Goal: Task Accomplishment & Management: Complete application form

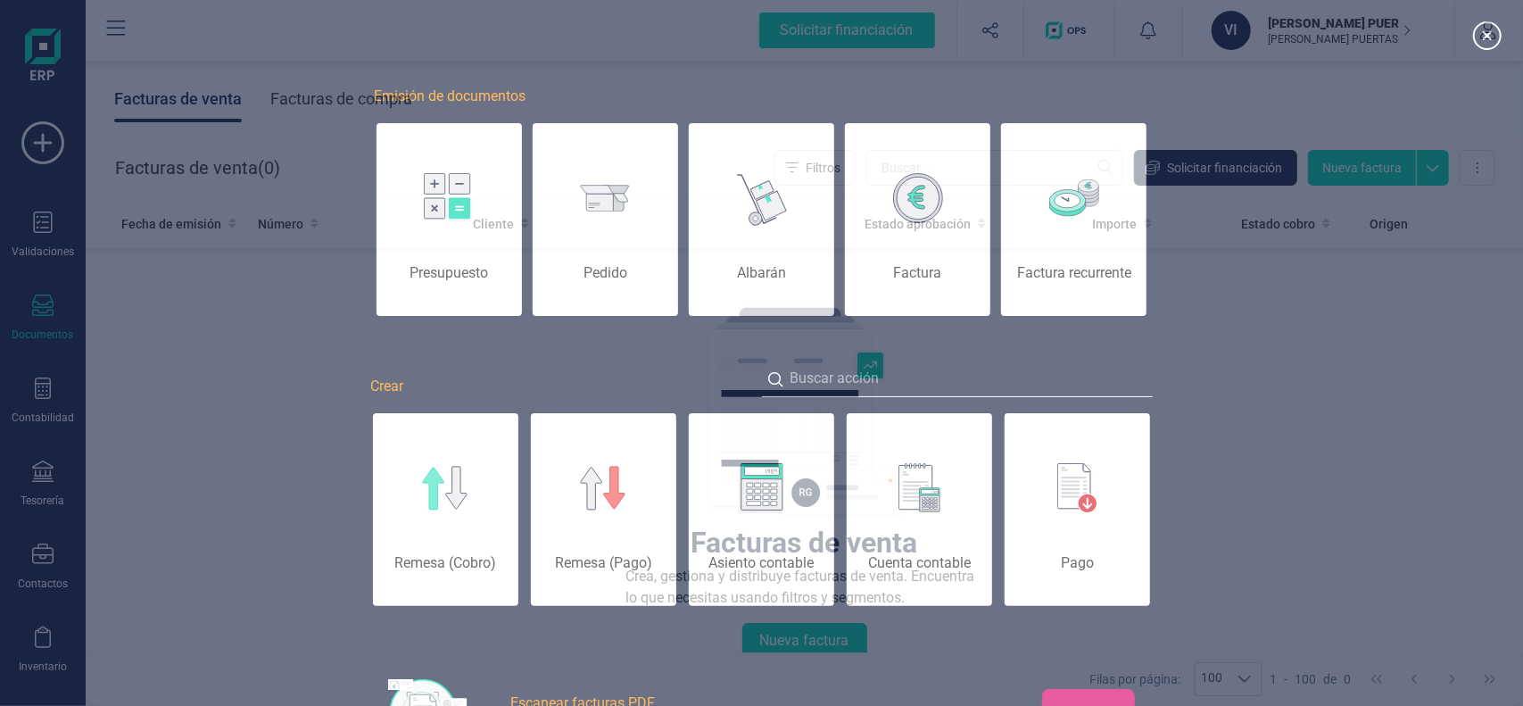
scroll to position [0, 89]
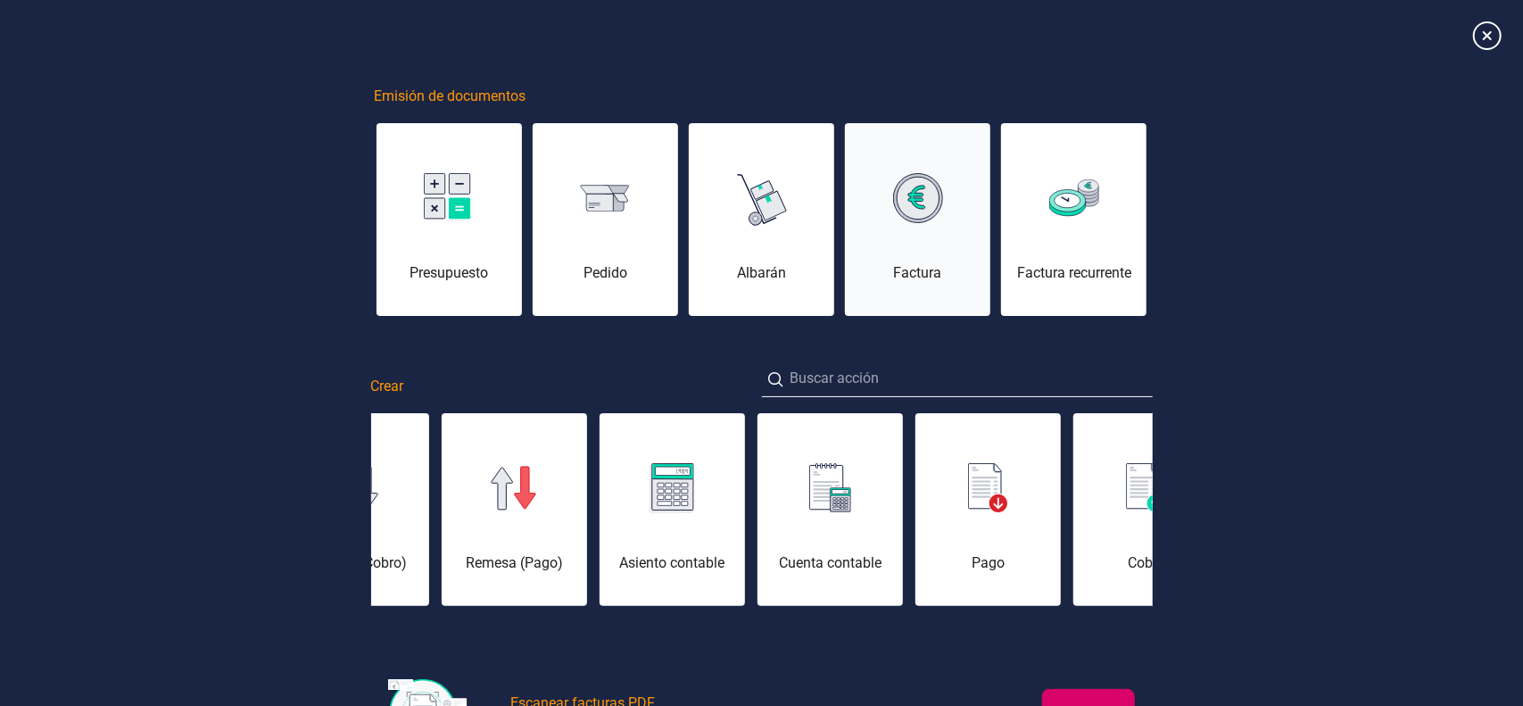
click at [923, 244] on div "Factura" at bounding box center [917, 230] width 145 height 107
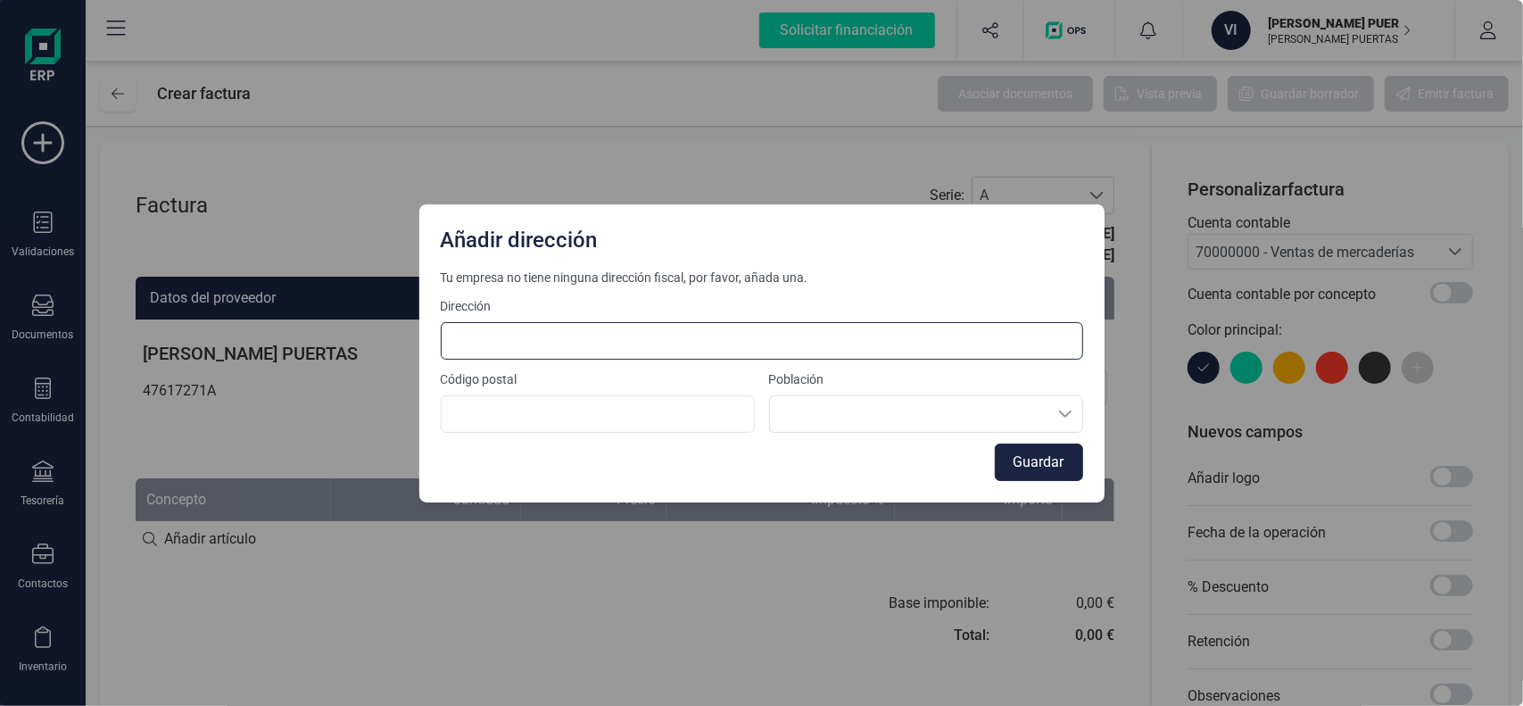
click at [711, 341] on input at bounding box center [762, 340] width 642 height 37
type input "[STREET_ADDRESS] 2-2"
type input "08970"
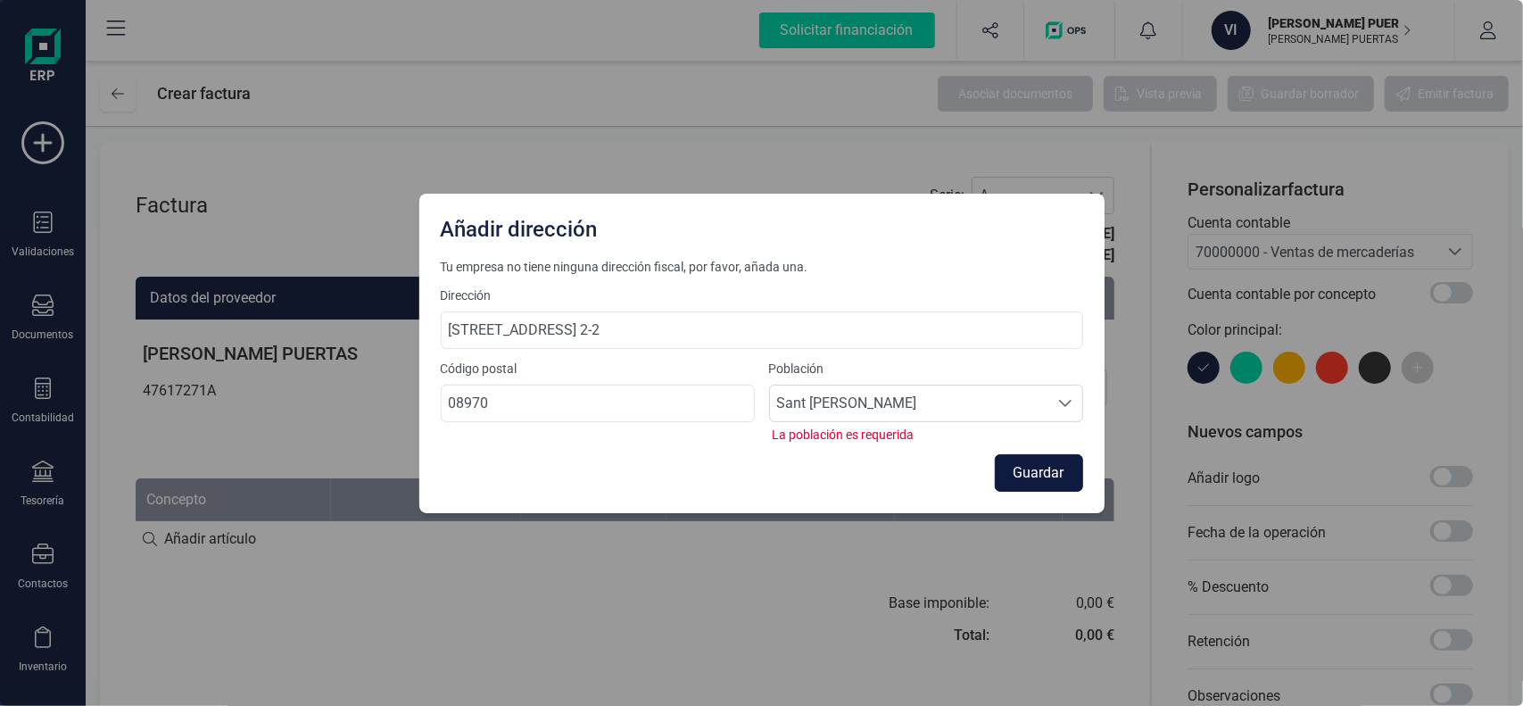
click at [1065, 481] on button "Guardar" at bounding box center [1039, 472] width 88 height 37
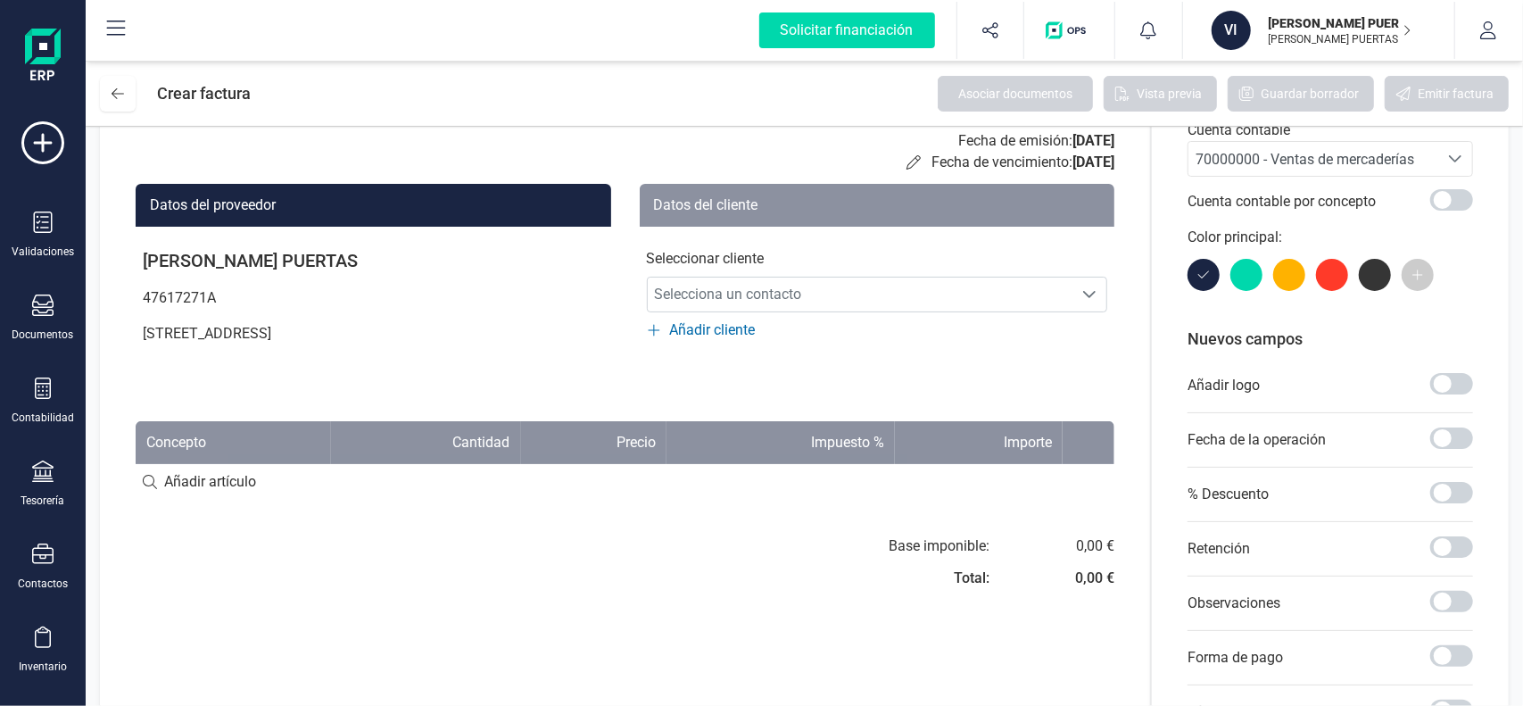
scroll to position [89, 0]
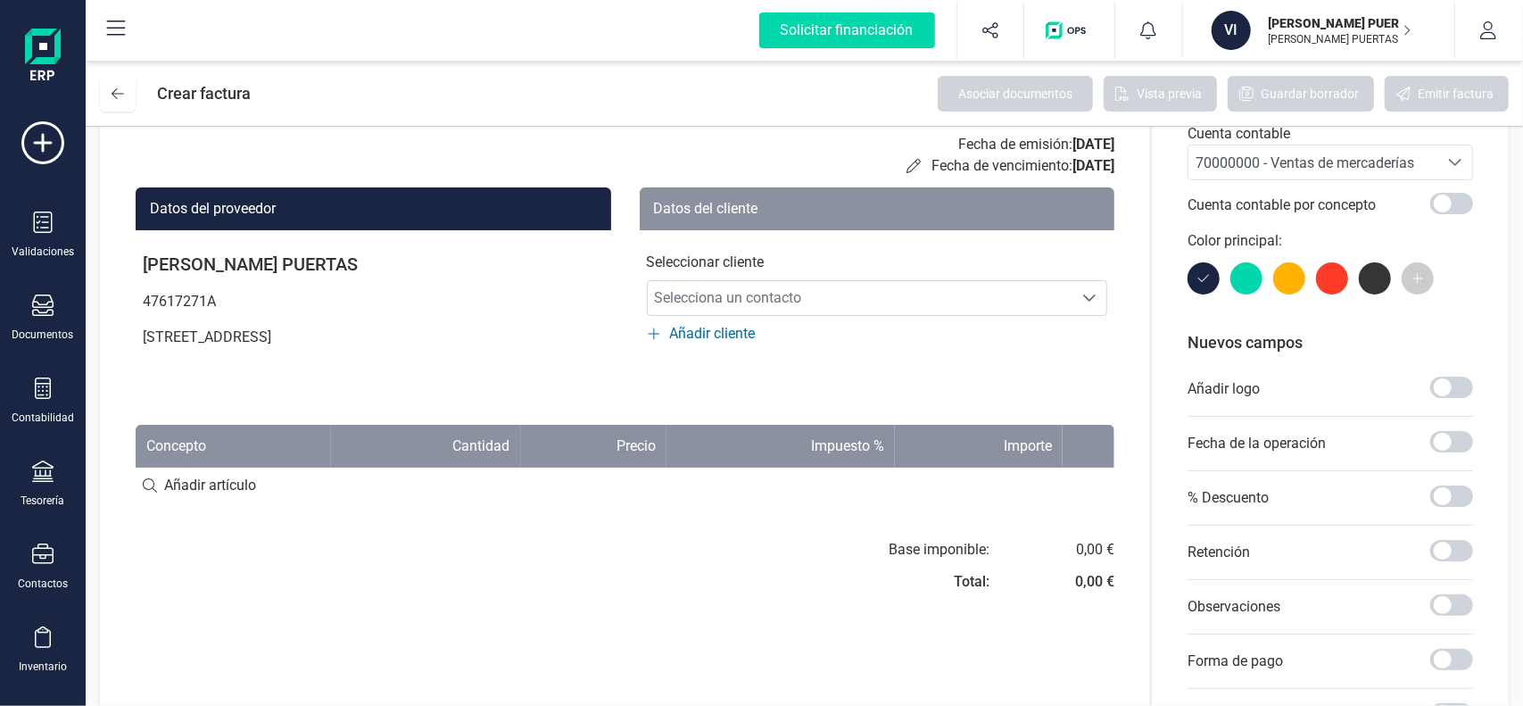
click at [704, 338] on span "Añadir cliente" at bounding box center [713, 333] width 86 height 21
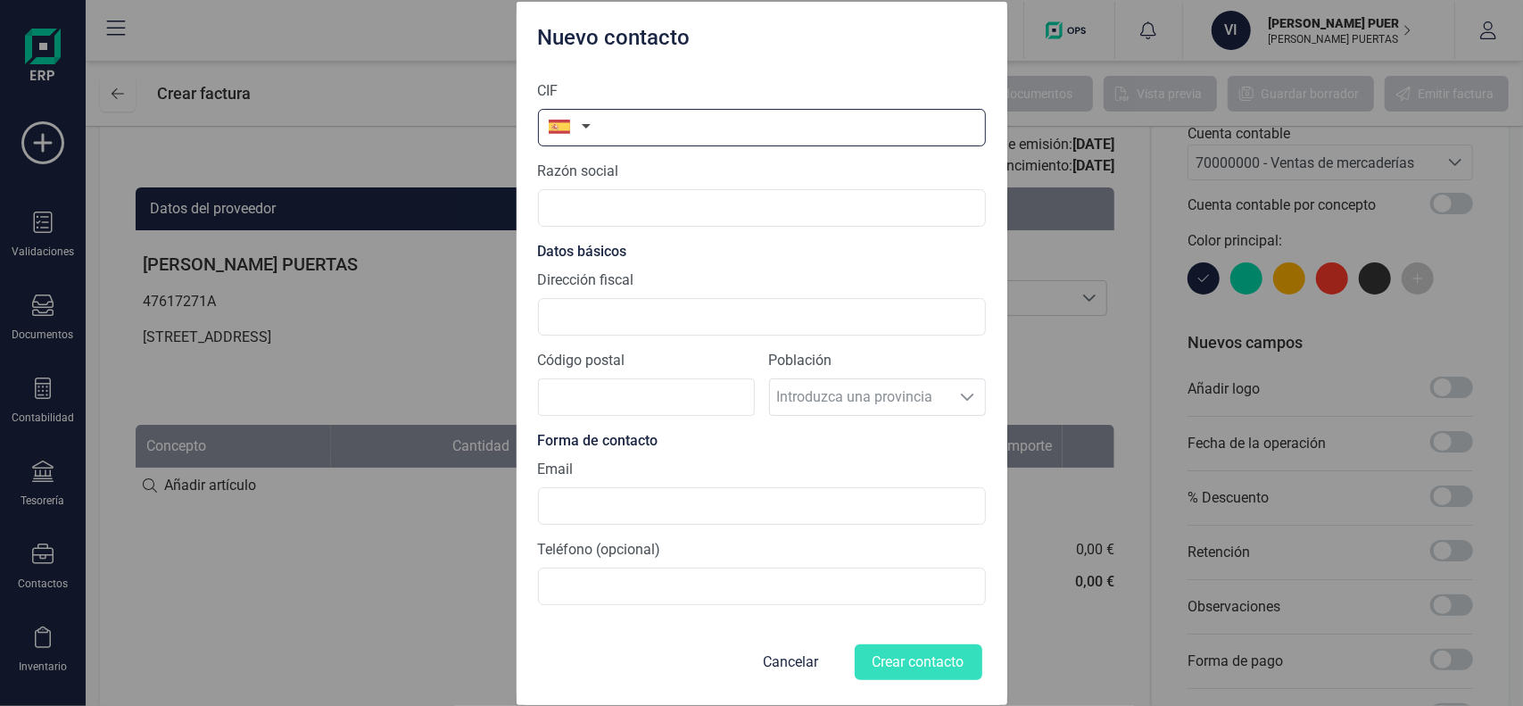
click at [690, 119] on input "text" at bounding box center [762, 127] width 448 height 37
click at [798, 659] on button "Cancelar" at bounding box center [791, 661] width 98 height 43
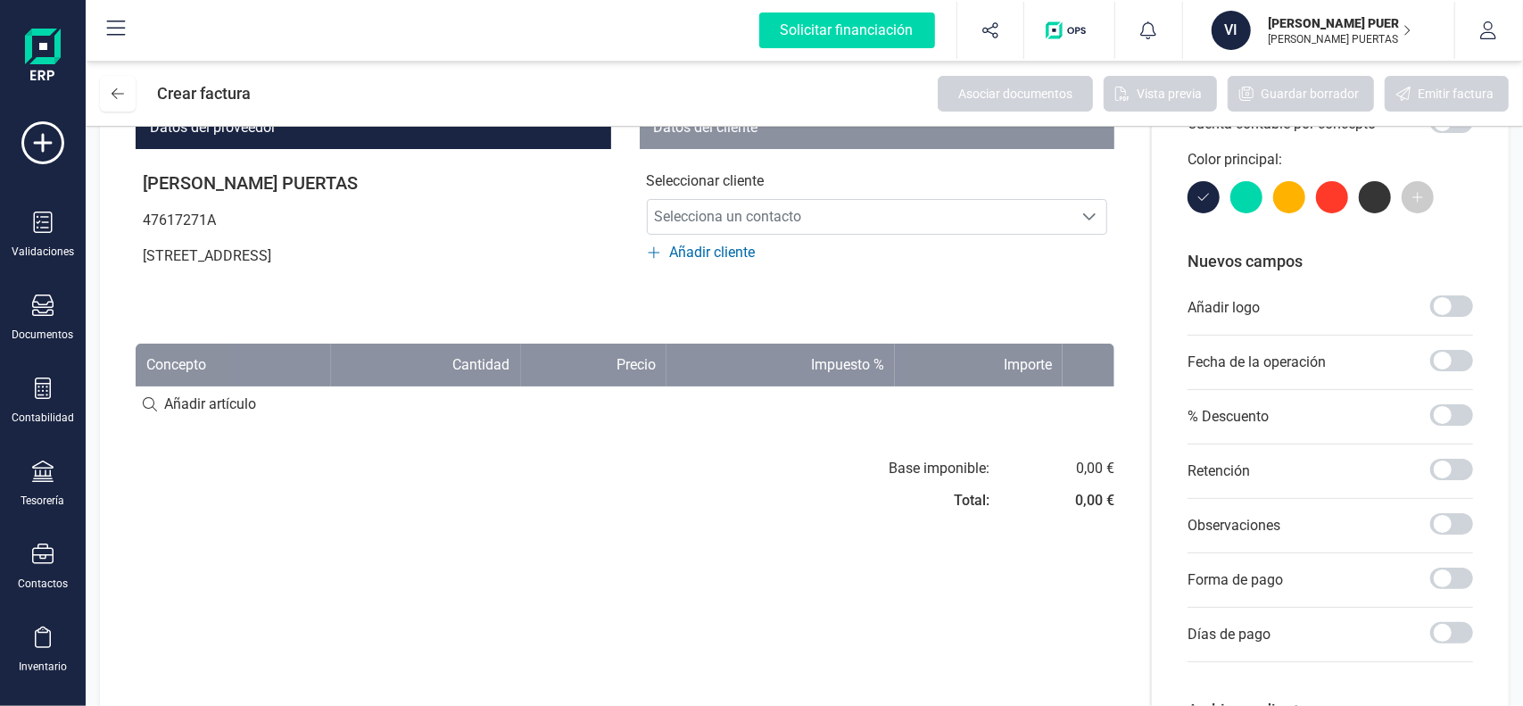
scroll to position [178, 0]
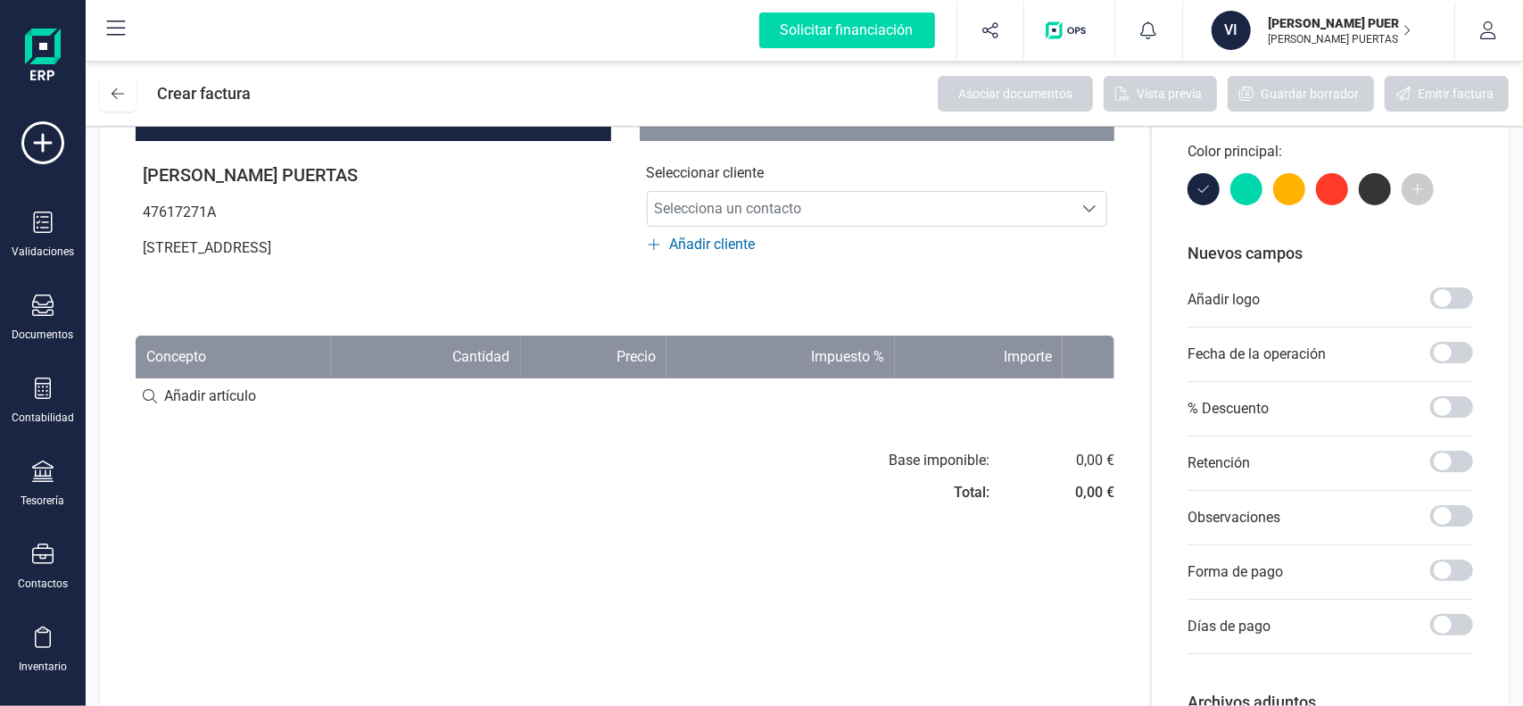
click at [216, 404] on input at bounding box center [625, 396] width 979 height 36
click at [150, 395] on input at bounding box center [625, 396] width 979 height 36
click at [143, 397] on input at bounding box center [625, 396] width 979 height 36
click at [191, 397] on input at bounding box center [625, 396] width 979 height 36
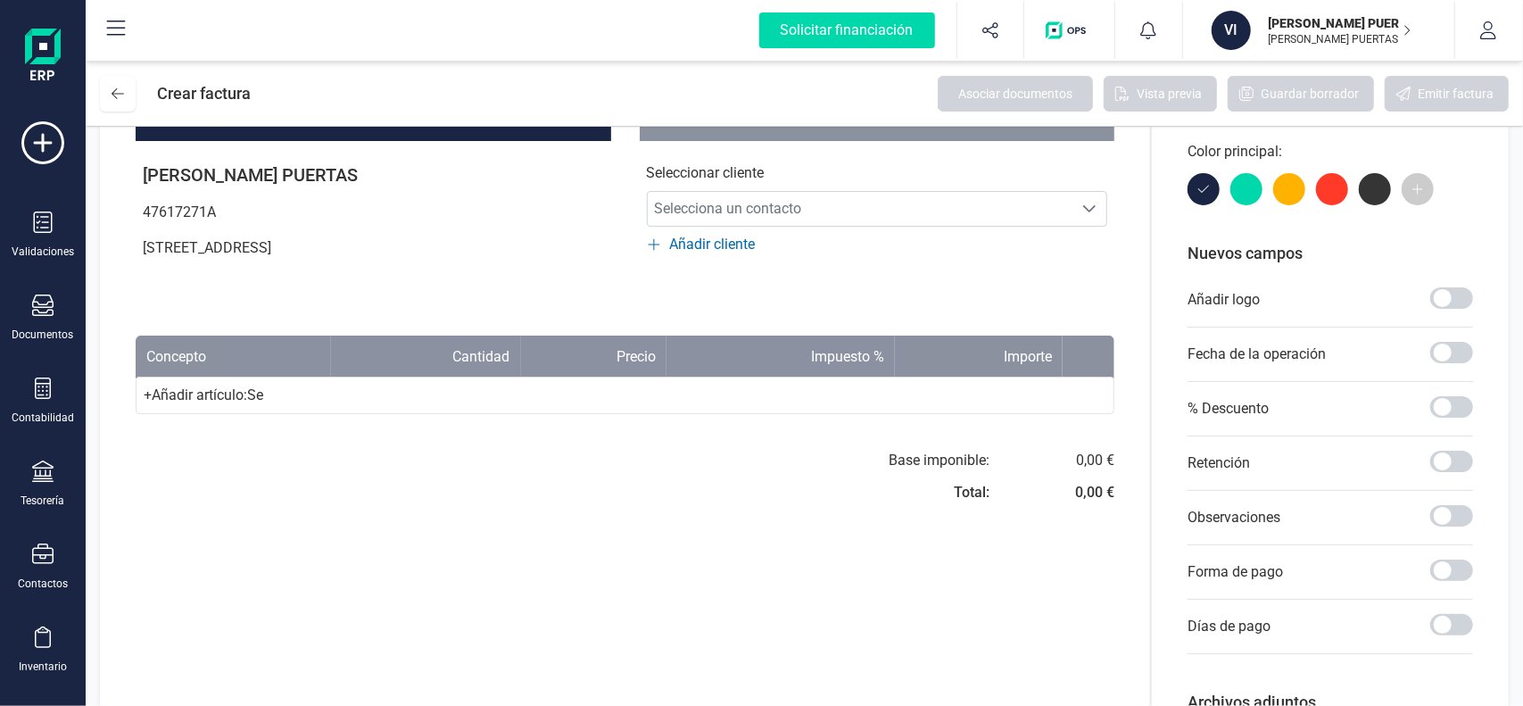
type input "Se"
click at [314, 392] on div "+ Añadir artículo : Se" at bounding box center [625, 394] width 979 height 37
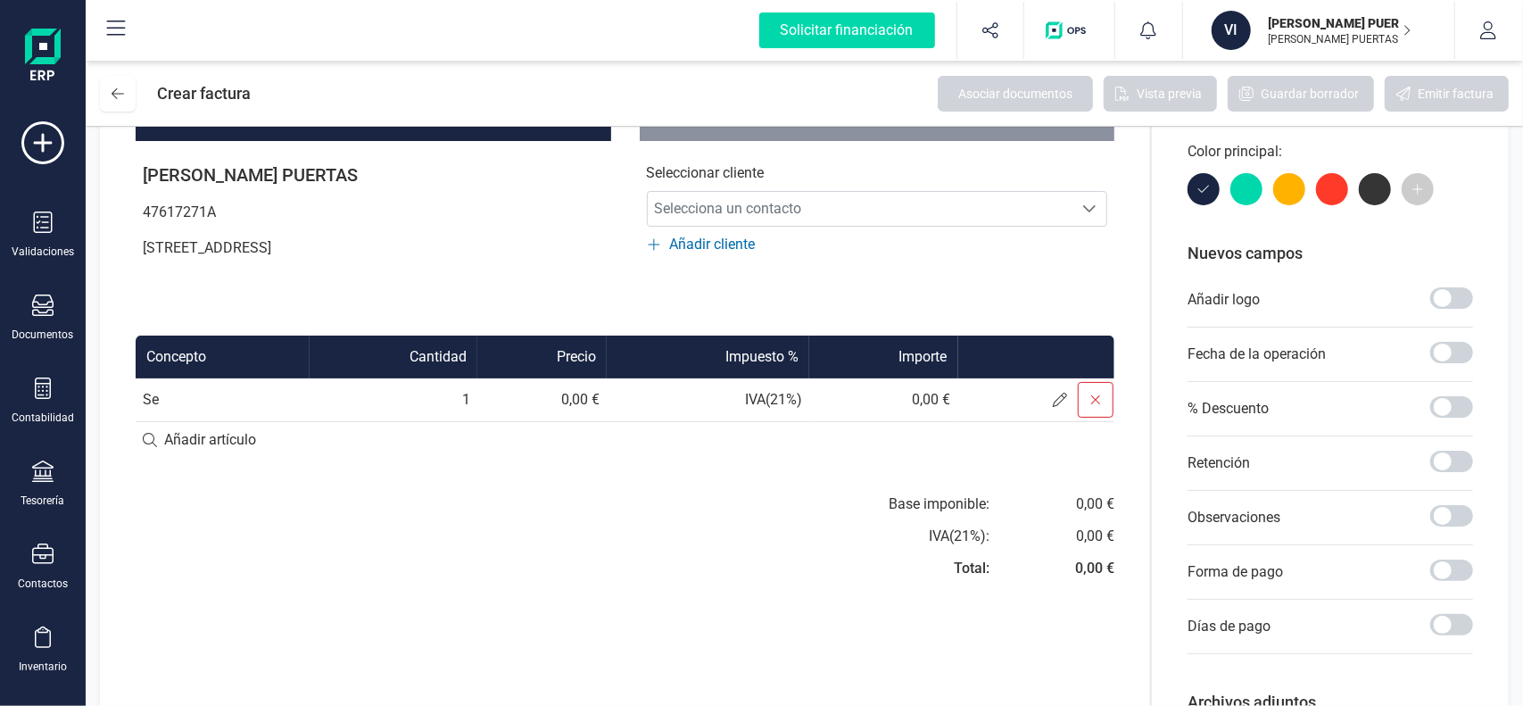
click at [1091, 392] on icon at bounding box center [1095, 399] width 14 height 14
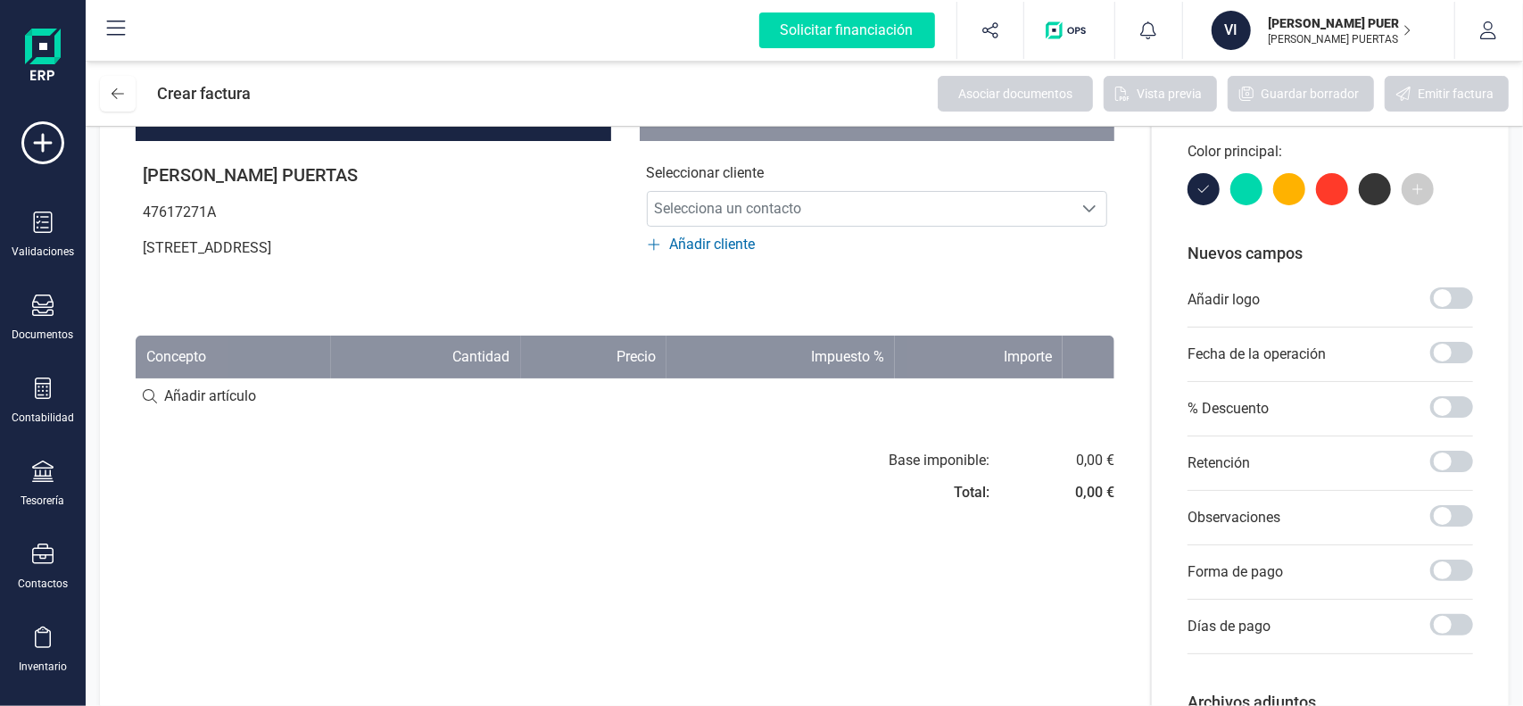
click at [184, 381] on input at bounding box center [625, 396] width 979 height 36
type input "Servicio de educación canina"
click at [632, 394] on div "+ Añadir artículo : Servicio de educación canina" at bounding box center [625, 394] width 979 height 37
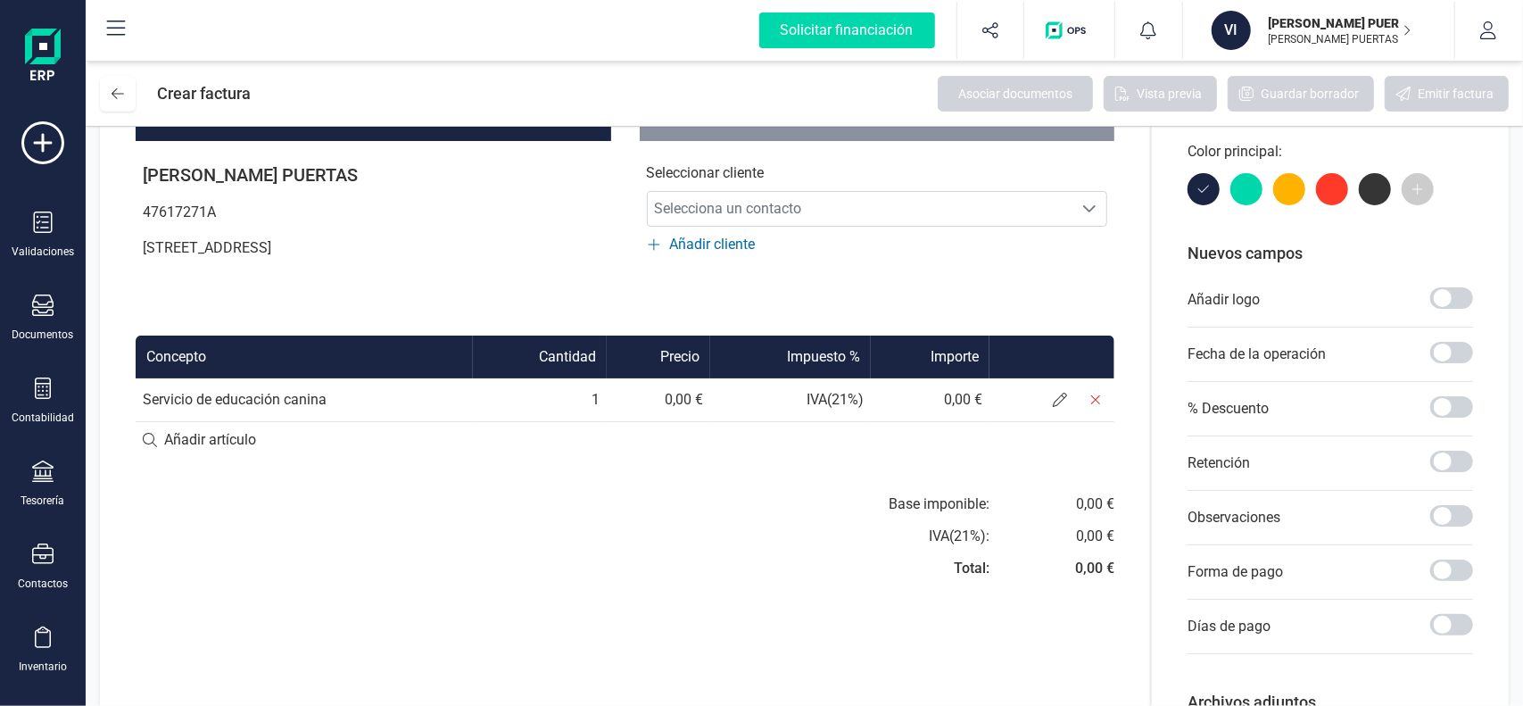
click at [676, 401] on td "0,00 €" at bounding box center [658, 399] width 103 height 43
click at [1059, 403] on icon at bounding box center [1060, 399] width 14 height 14
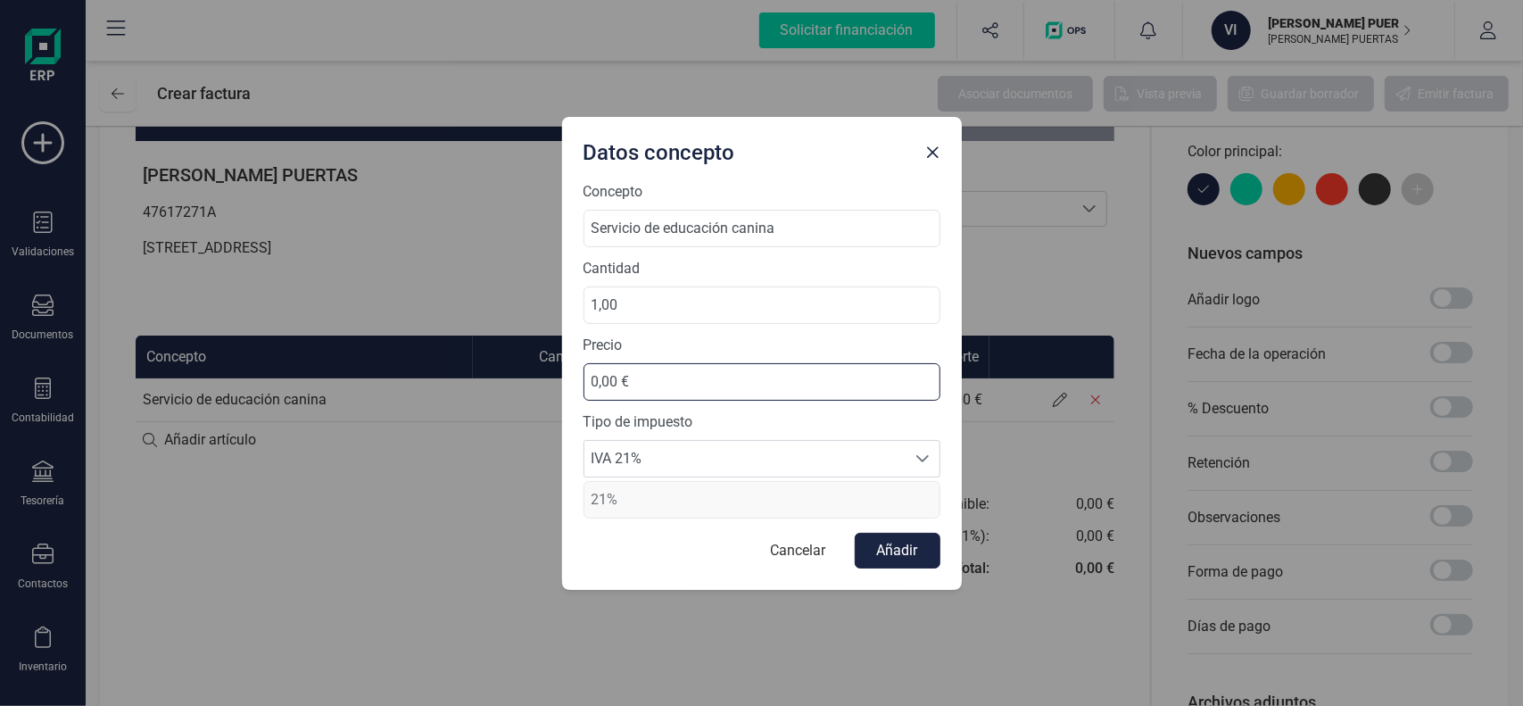
click at [650, 380] on input "0,00 €" at bounding box center [761, 381] width 357 height 37
drag, startPoint x: 630, startPoint y: 380, endPoint x: 535, endPoint y: 383, distance: 94.6
click at [535, 383] on div "Datos concepto Concepto Servicio de educación canina Cantidad 1,00 Precio 0,00 …" at bounding box center [761, 353] width 1523 height 706
type input "206,61 €"
click at [896, 561] on button "Añadir" at bounding box center [898, 551] width 86 height 36
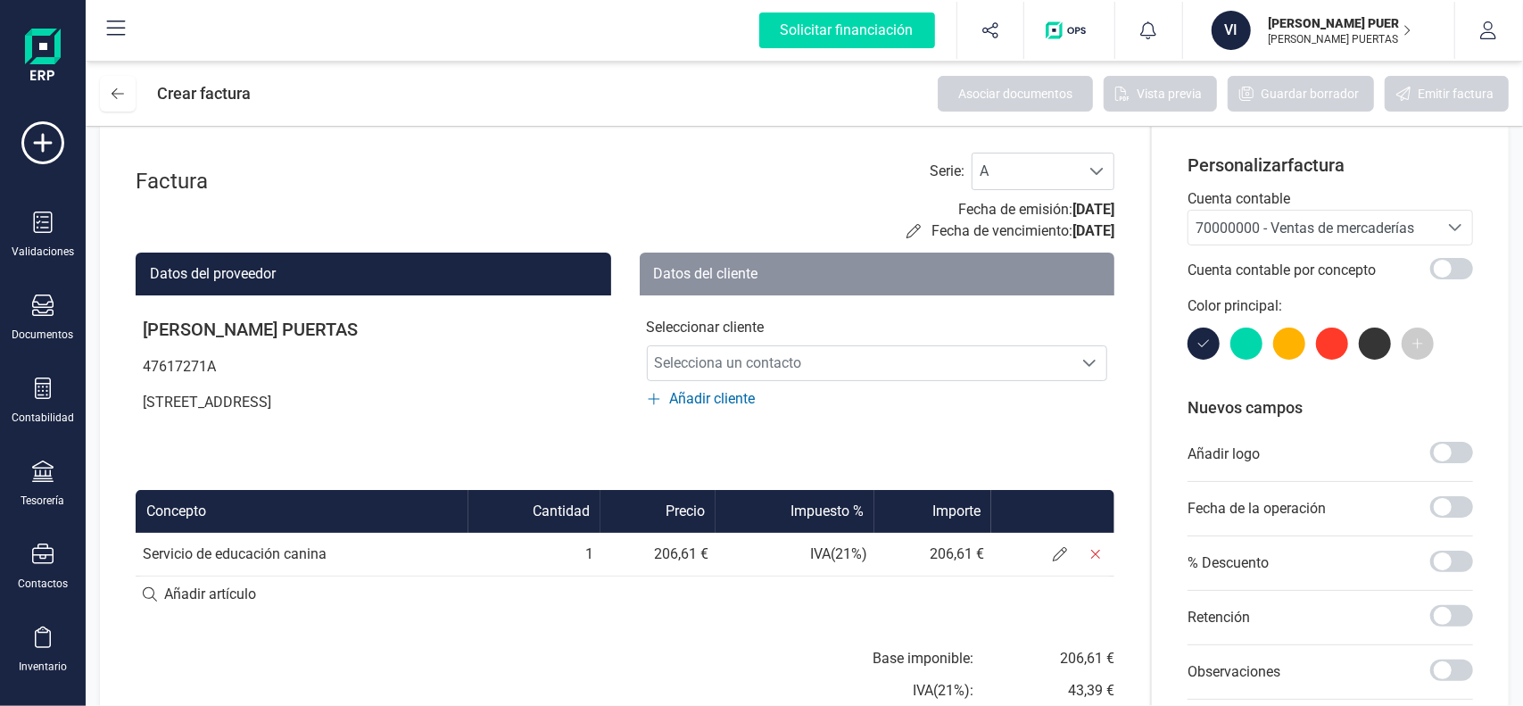
scroll to position [0, 0]
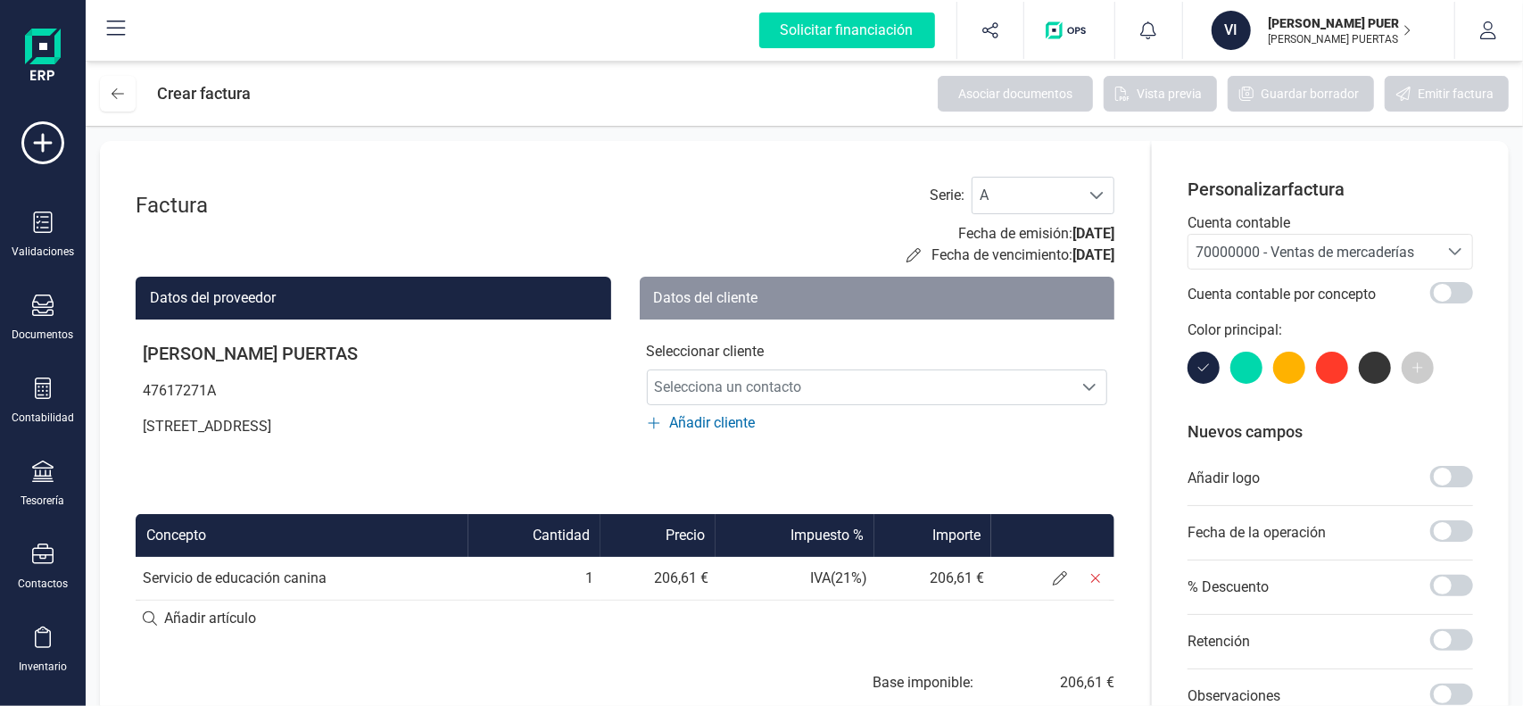
click at [1287, 363] on div at bounding box center [1289, 367] width 32 height 32
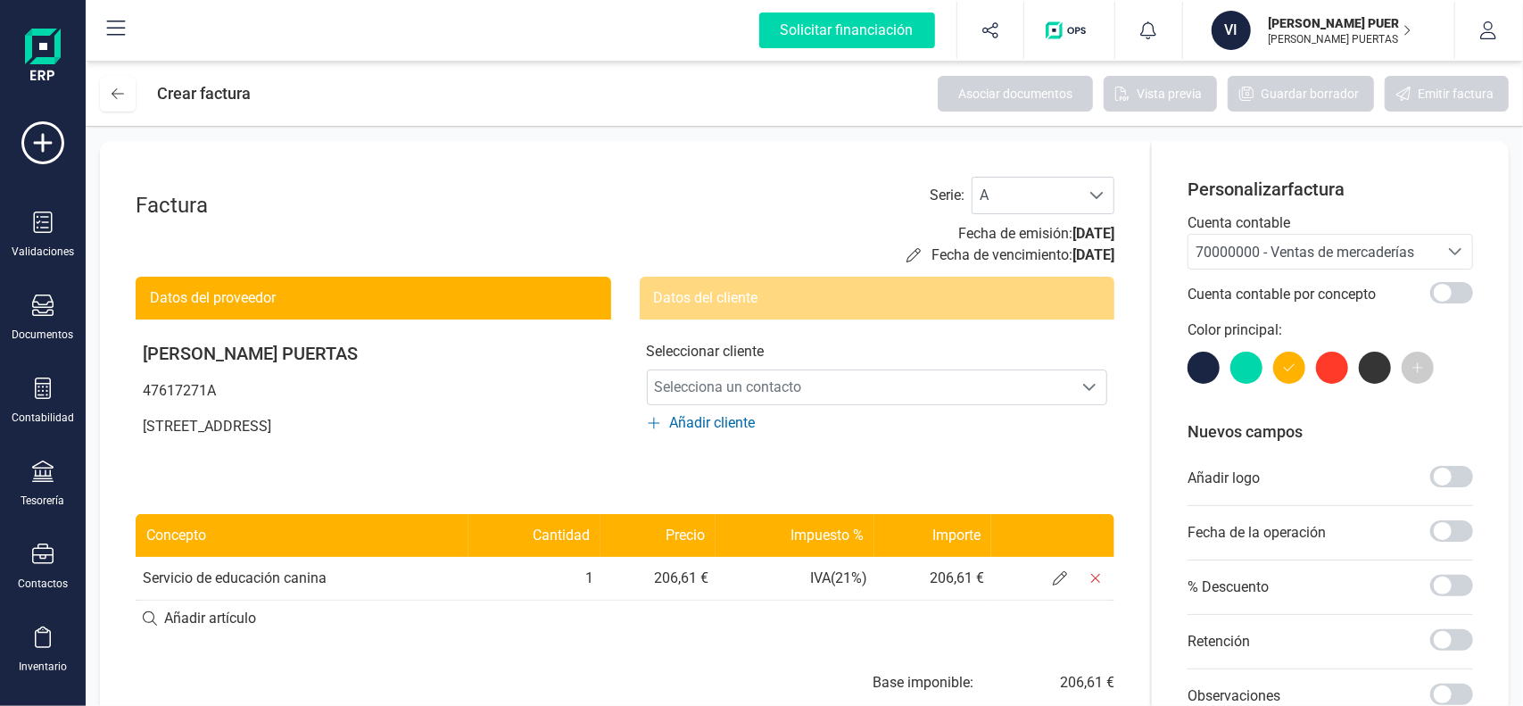
click at [1206, 370] on div at bounding box center [1203, 367] width 32 height 32
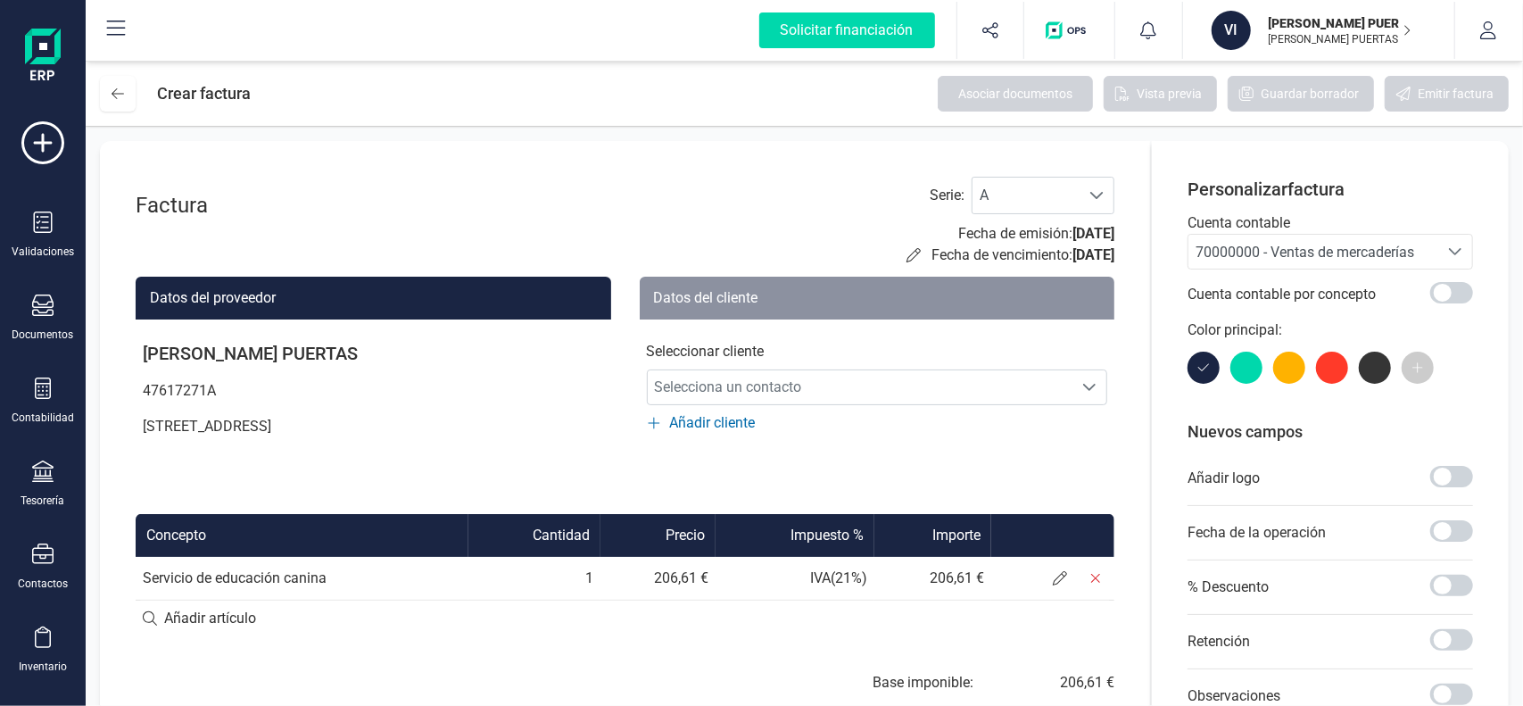
click at [1258, 372] on div at bounding box center [1246, 367] width 32 height 32
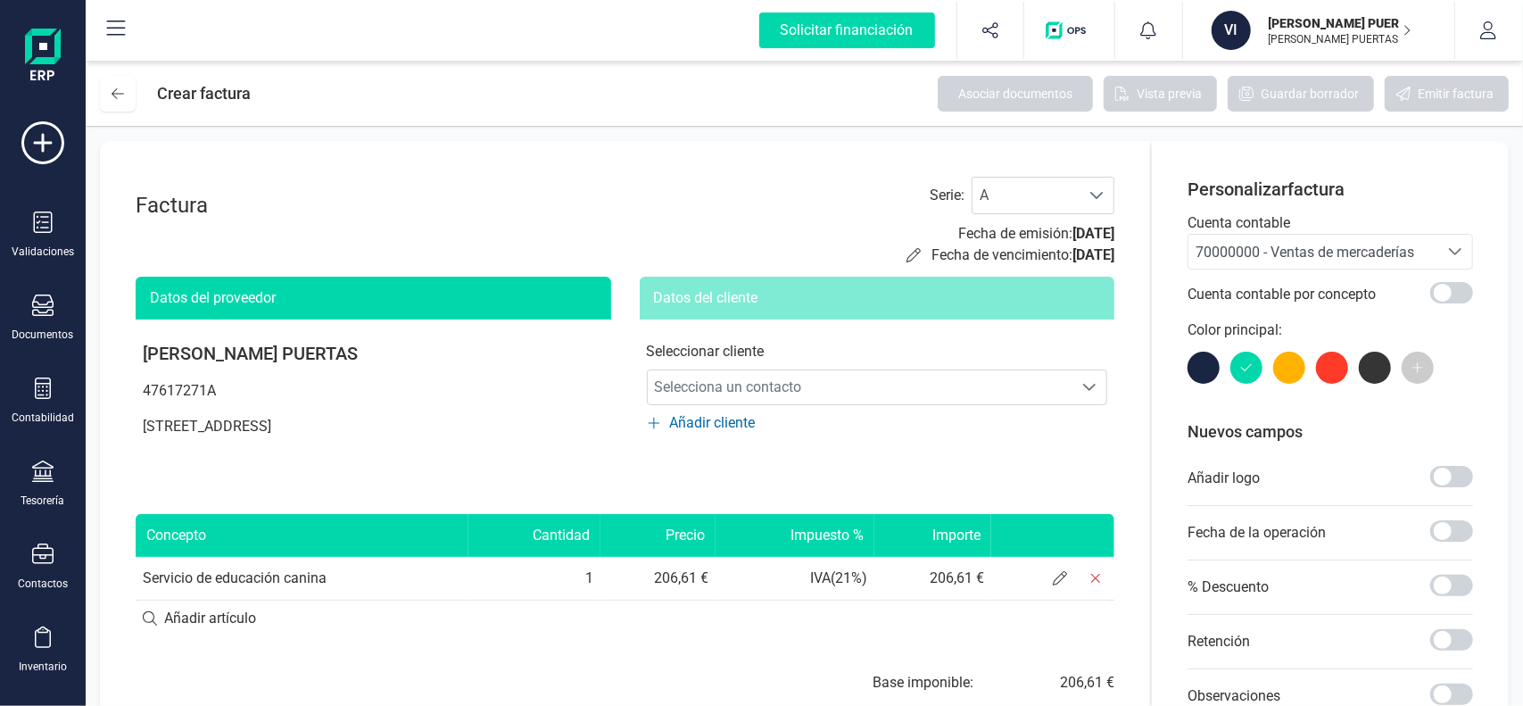
click at [1332, 368] on div at bounding box center [1332, 367] width 32 height 32
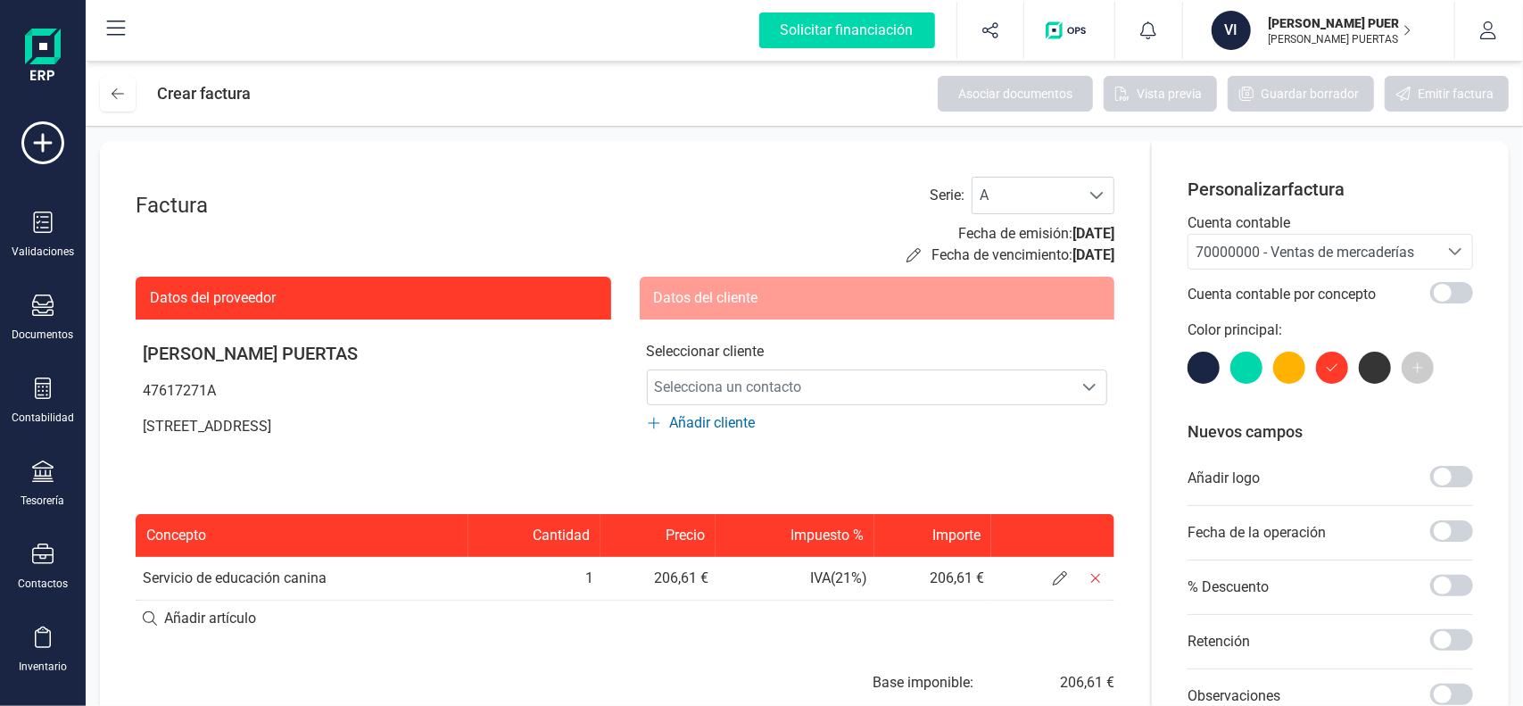
click at [1367, 368] on div at bounding box center [1375, 367] width 32 height 32
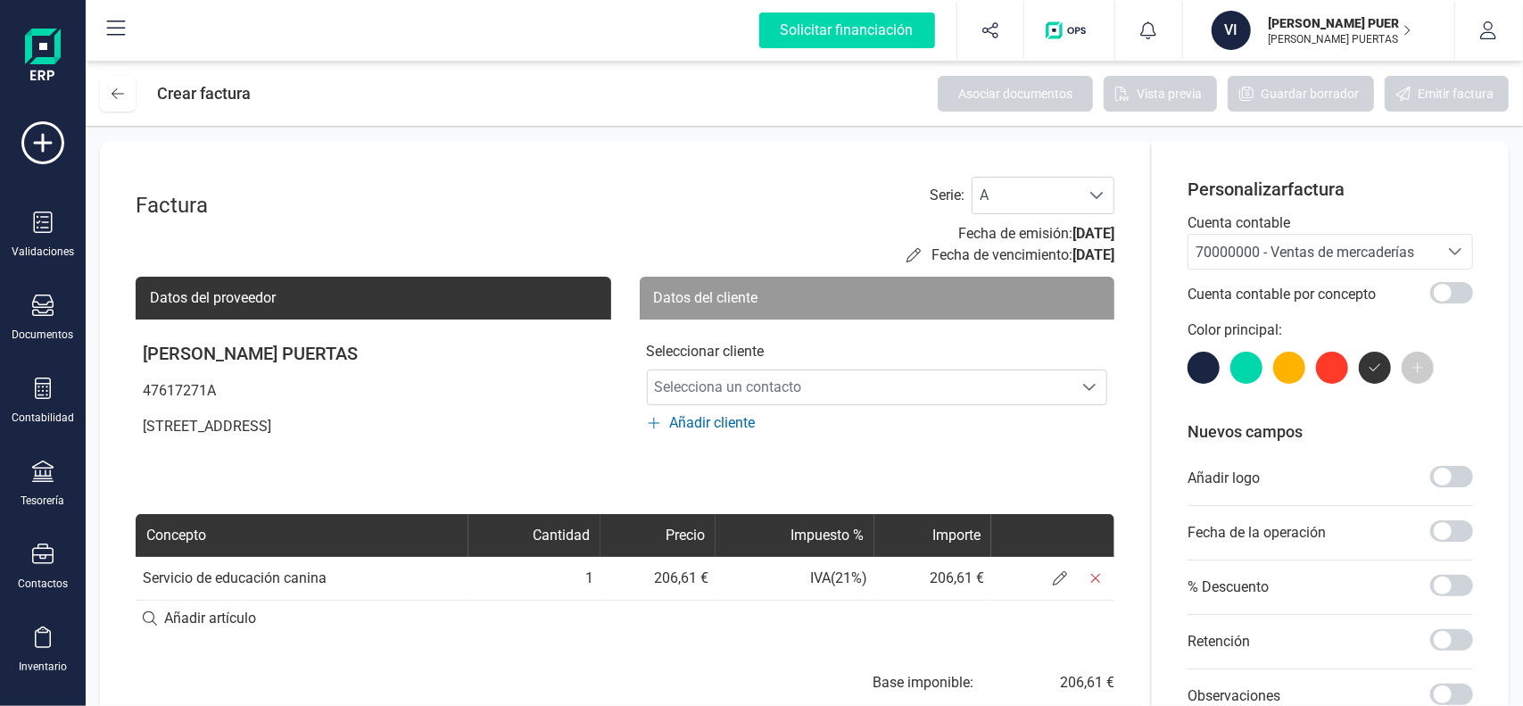
click at [1197, 376] on div at bounding box center [1203, 367] width 32 height 32
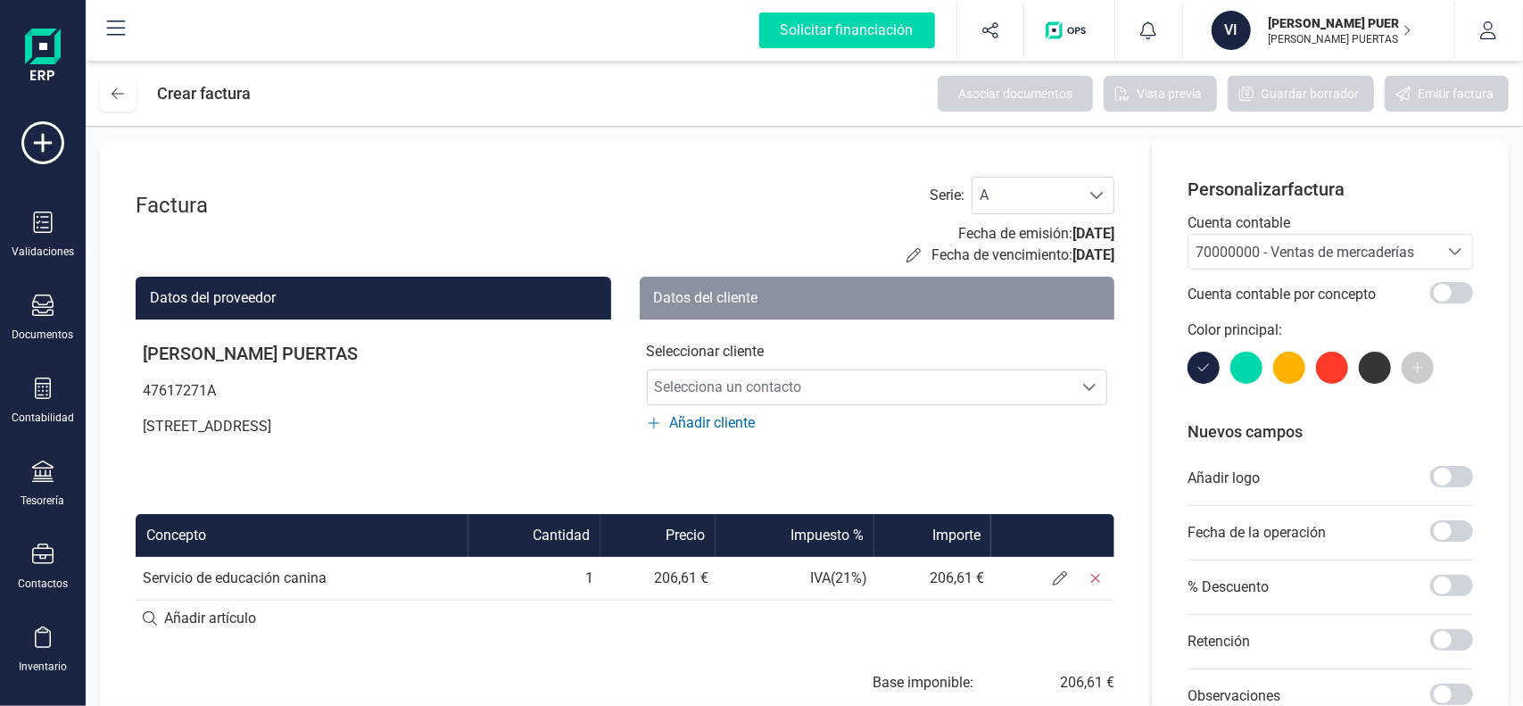
click at [730, 420] on span "Añadir cliente" at bounding box center [713, 422] width 86 height 21
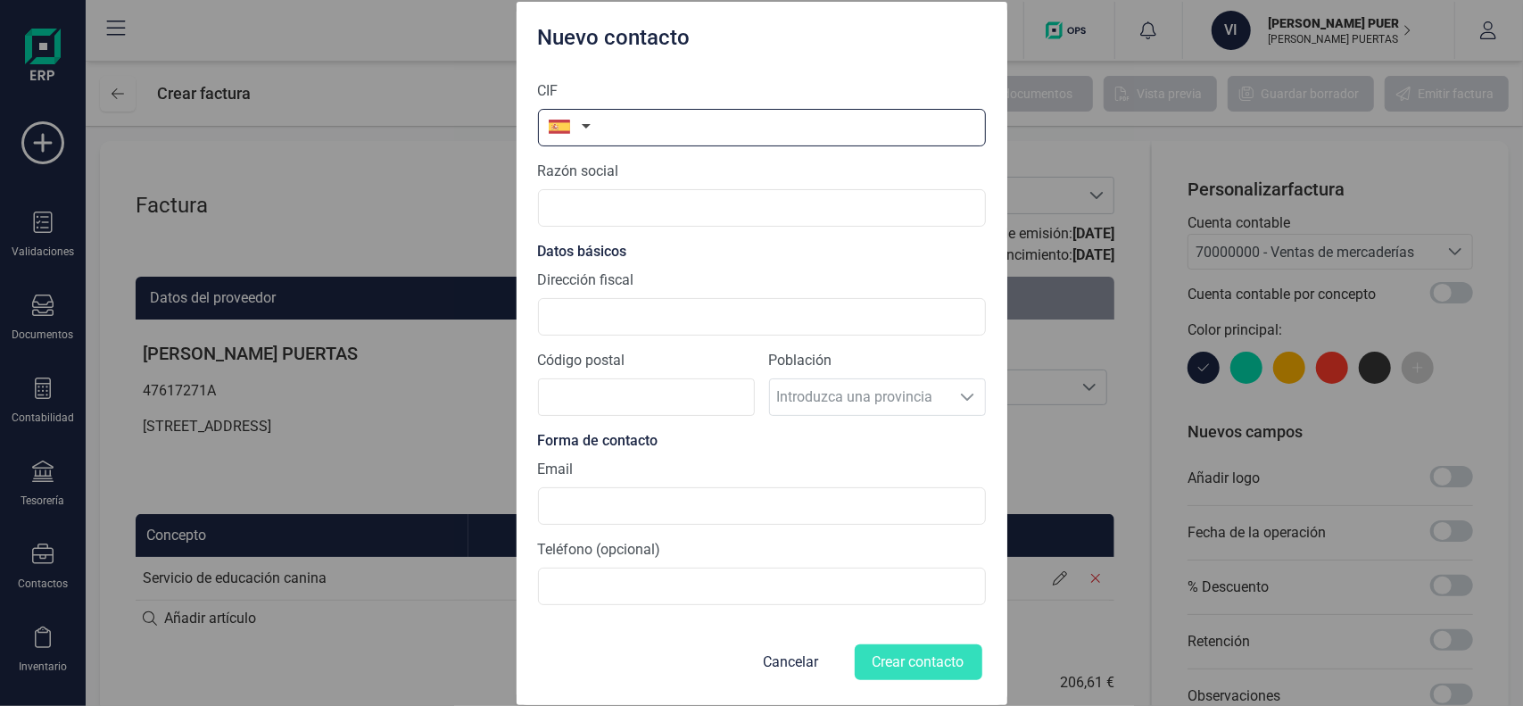
click at [649, 133] on input "text" at bounding box center [762, 127] width 448 height 37
paste input "51231190R"
type input "51231190R"
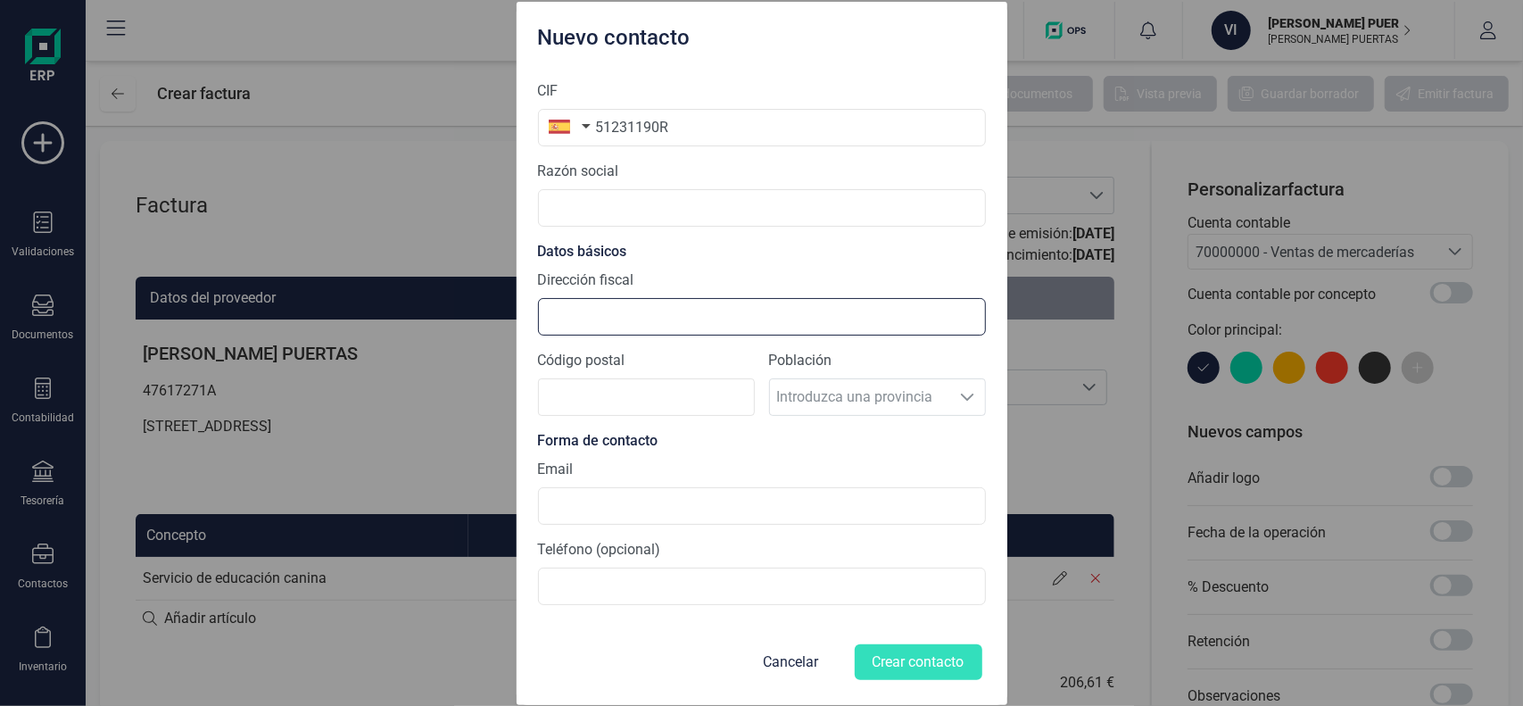
click at [630, 318] on input "Dirección fiscal" at bounding box center [762, 316] width 448 height 37
paste input "[STREET_ADDRESS][PERSON_NAME]"
type input "[STREET_ADDRESS][PERSON_NAME]"
click at [552, 399] on input "Código postal" at bounding box center [646, 396] width 217 height 37
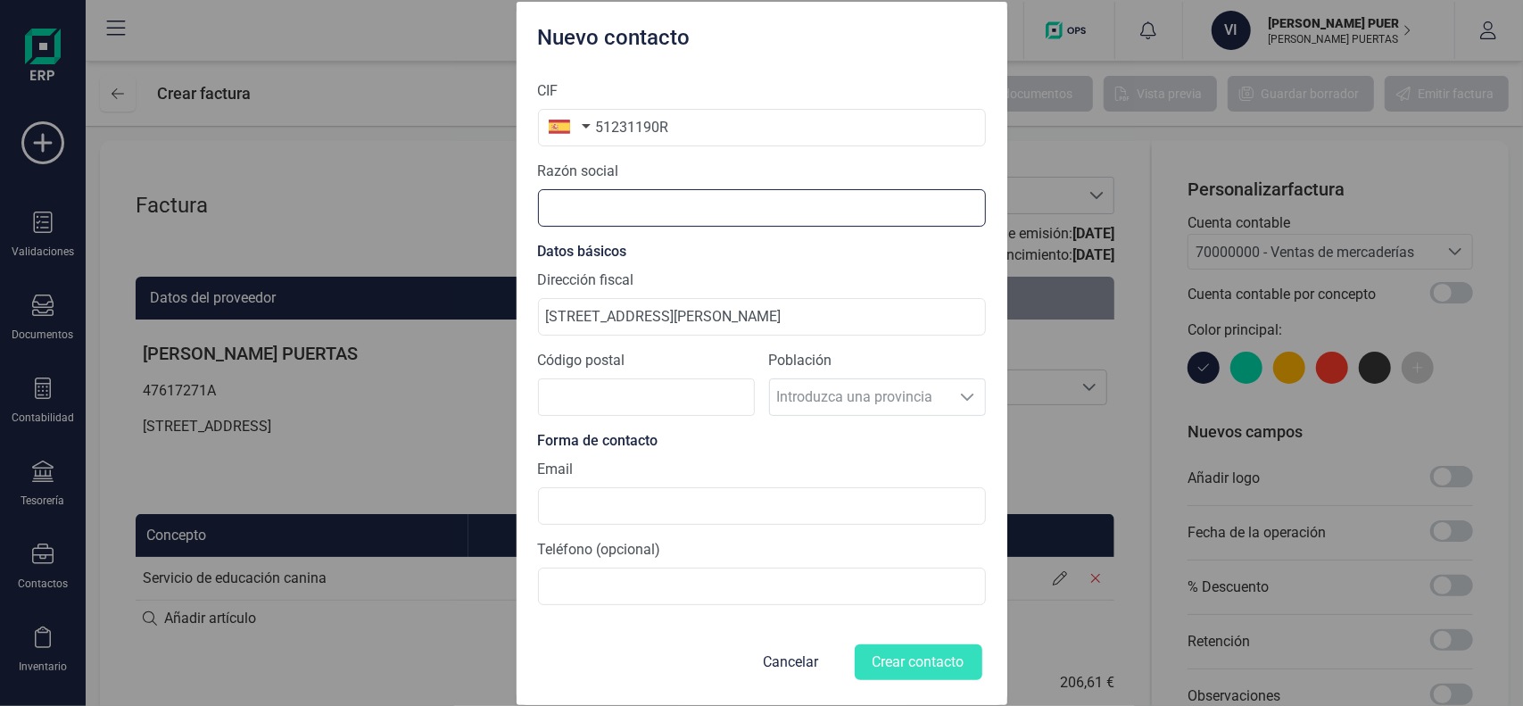
click at [592, 211] on input "text" at bounding box center [762, 207] width 448 height 37
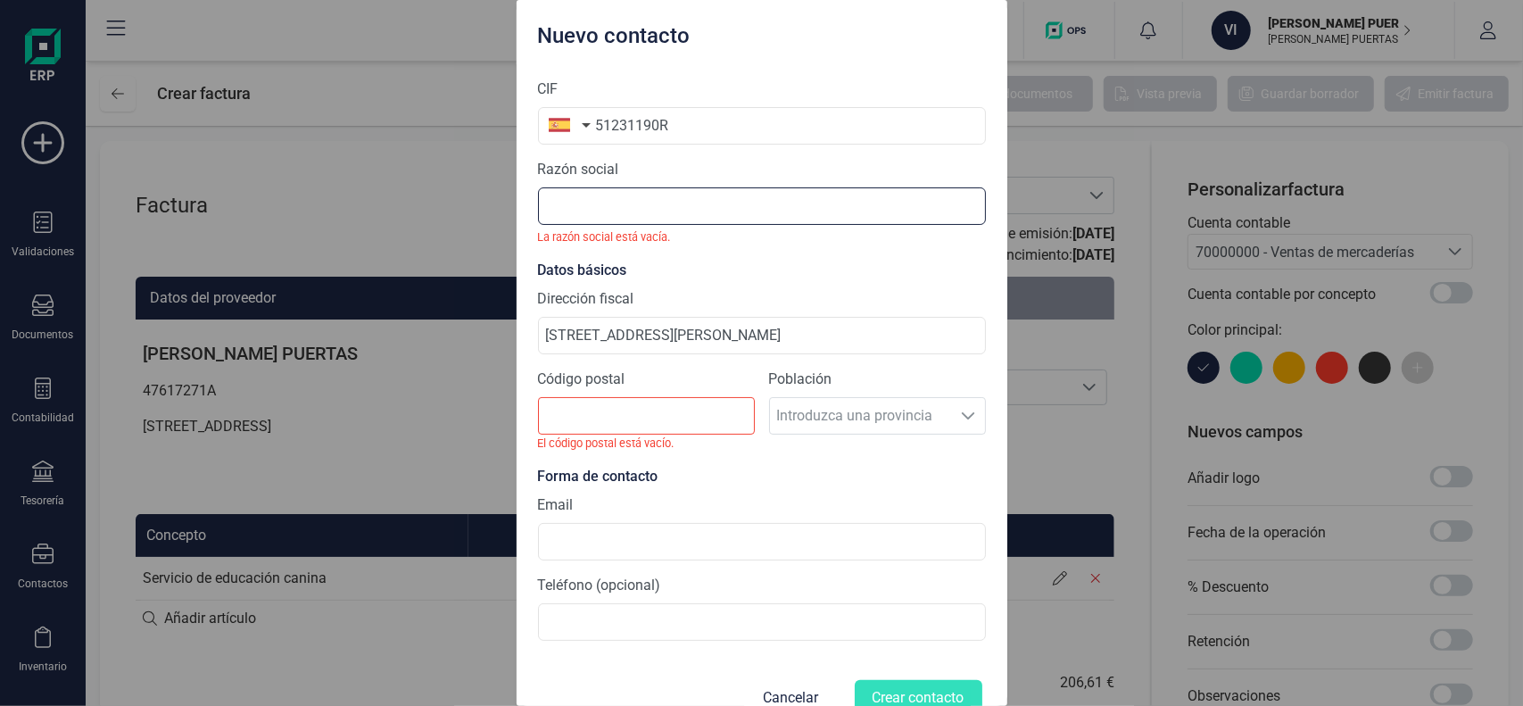
paste input "[PERSON_NAME]"
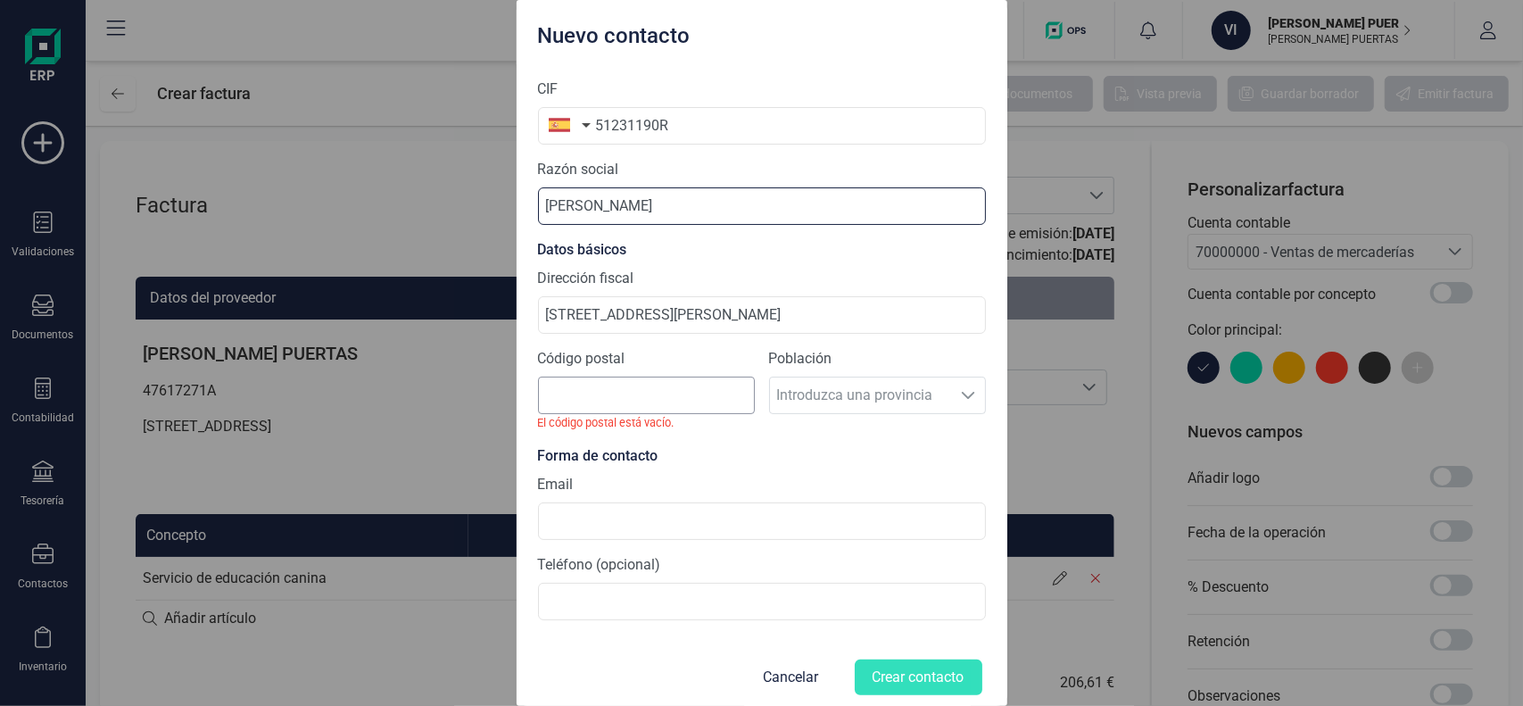
type input "[PERSON_NAME]"
click at [612, 388] on input "Código postal" at bounding box center [646, 394] width 217 height 37
paste input "28026"
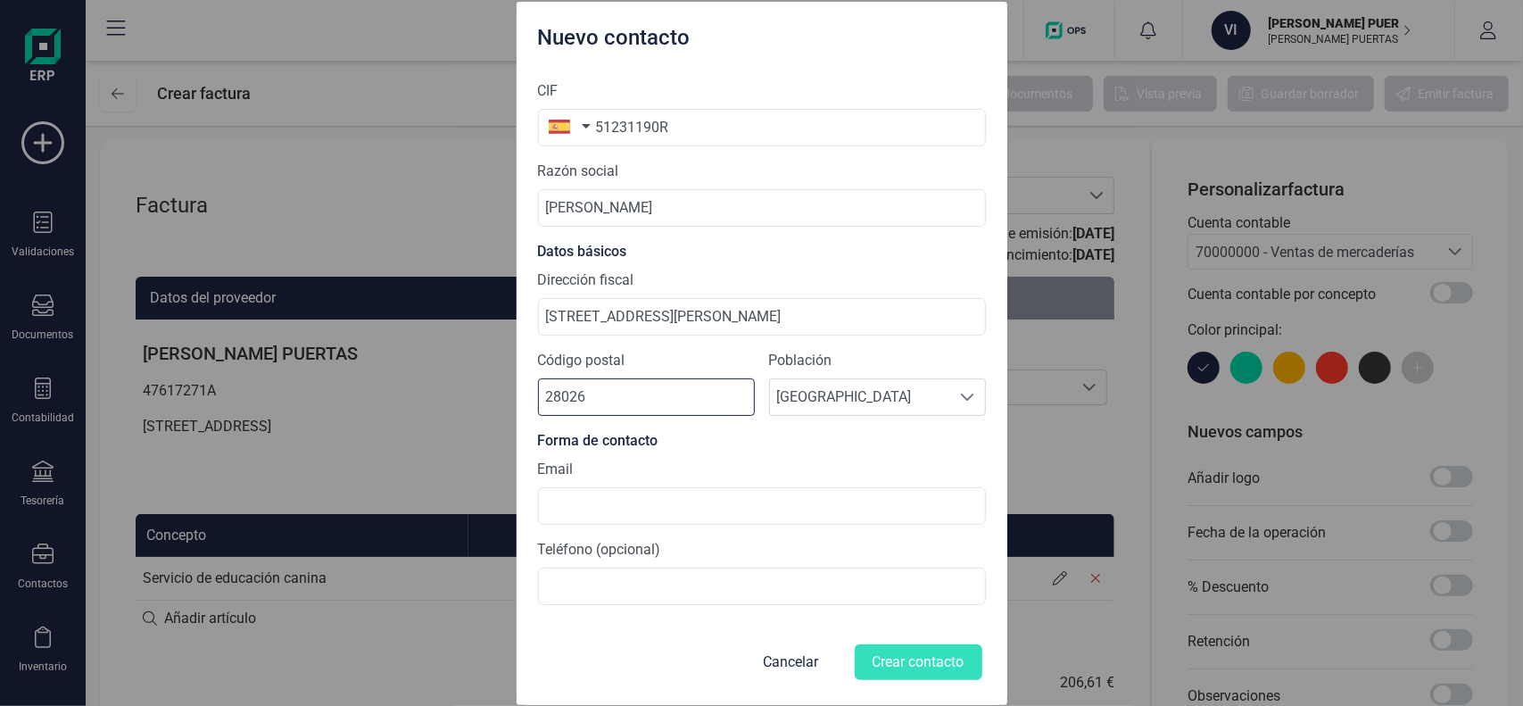
type input "28026"
click at [694, 512] on input at bounding box center [762, 505] width 448 height 37
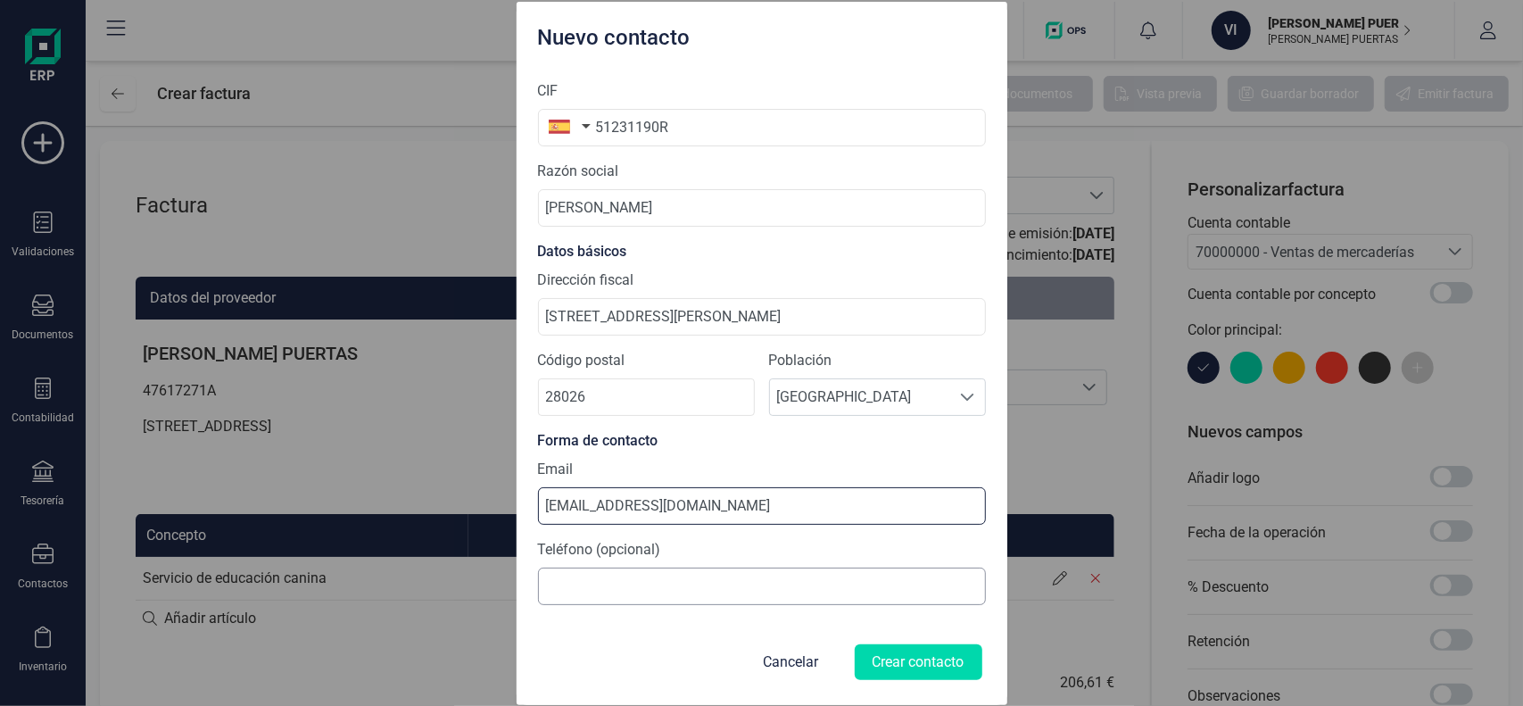
type input "[EMAIL_ADDRESS][DOMAIN_NAME]"
click at [688, 586] on input at bounding box center [762, 585] width 448 height 37
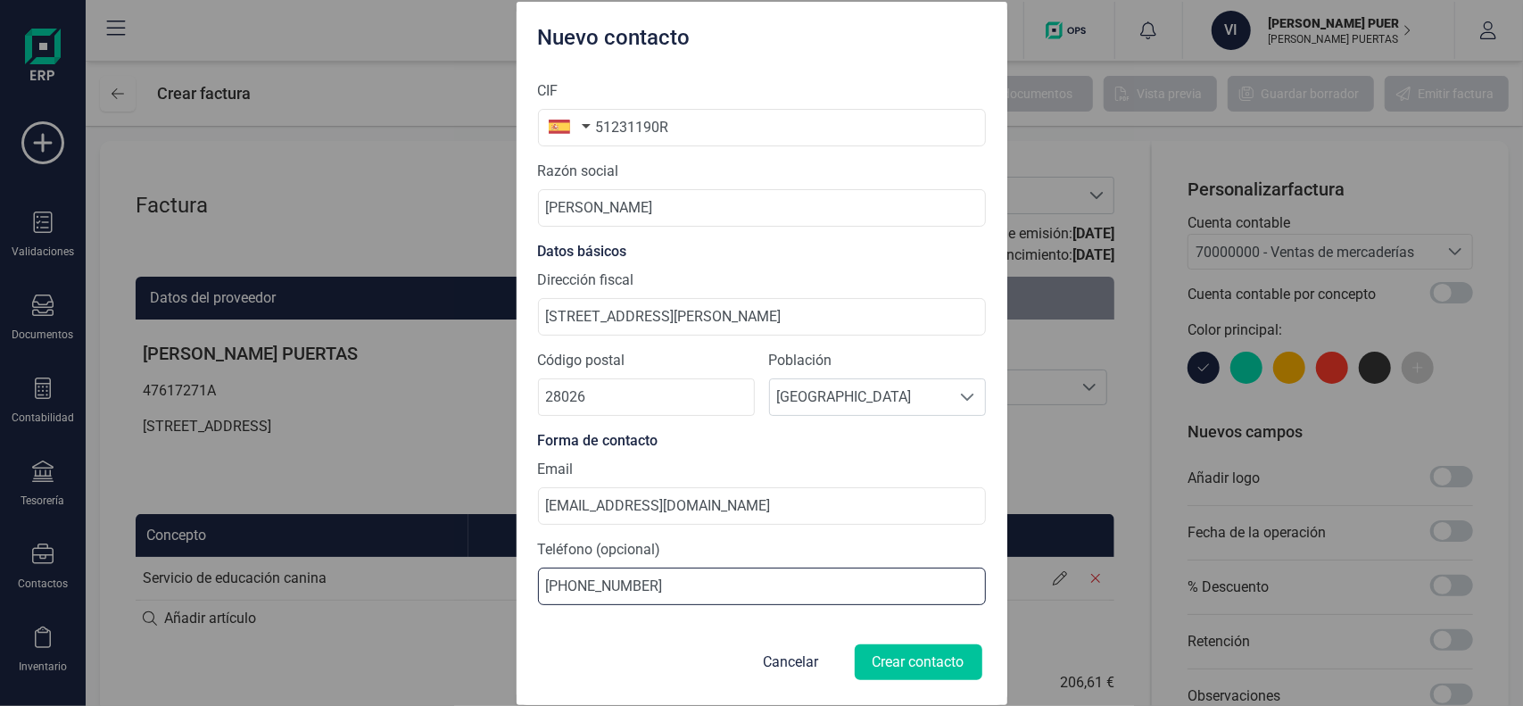
type input "[PHONE_NUMBER]"
click at [895, 649] on button "Crear contacto" at bounding box center [919, 662] width 128 height 36
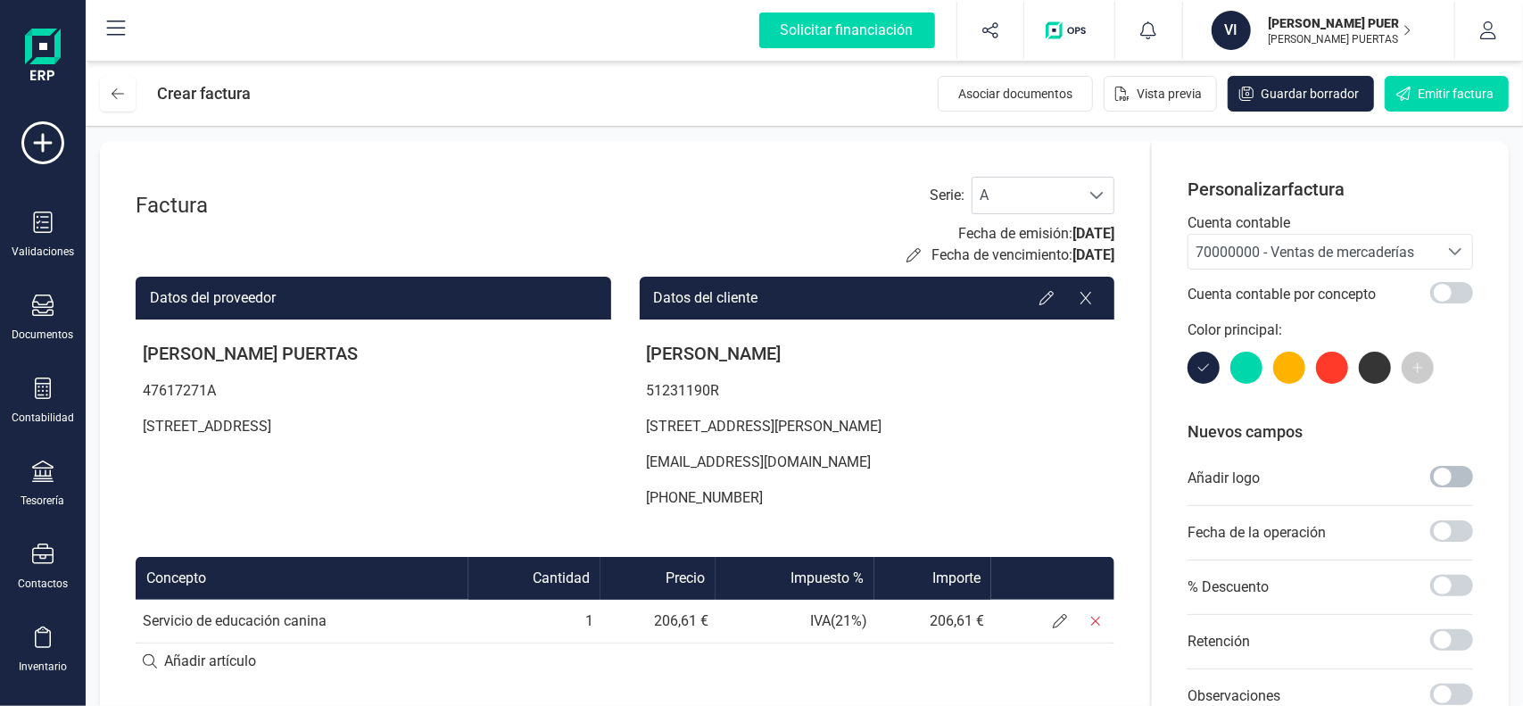
click at [1442, 480] on span at bounding box center [1451, 476] width 43 height 21
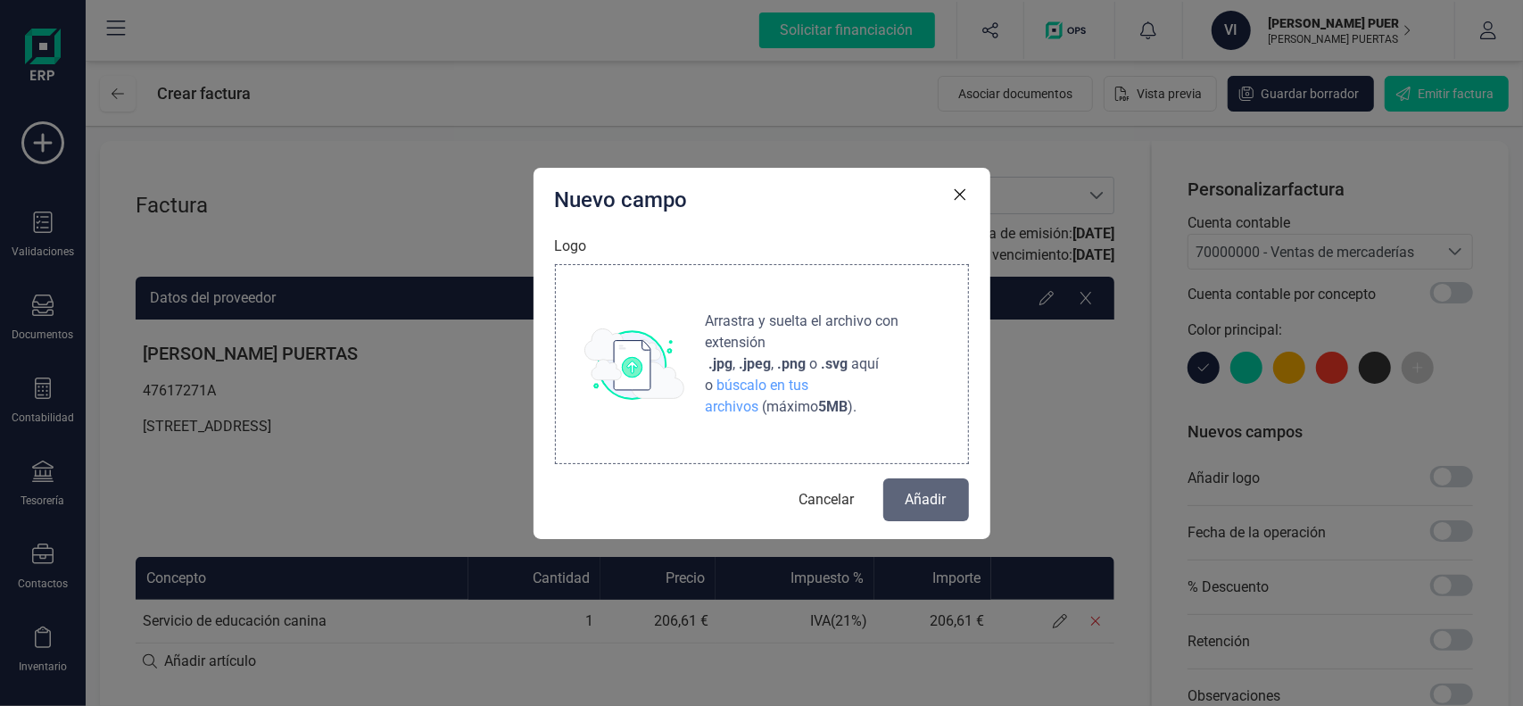
click at [650, 367] on img at bounding box center [634, 363] width 100 height 71
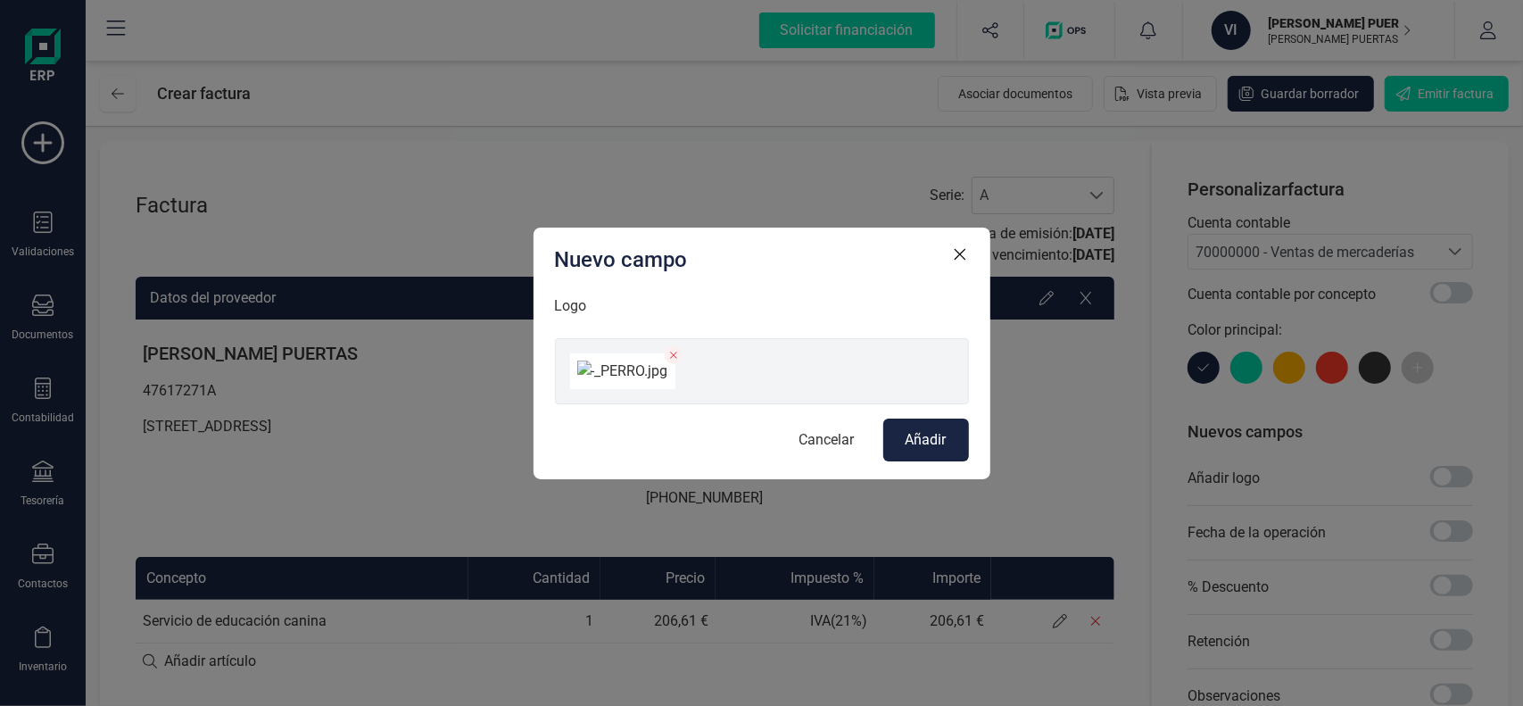
click at [913, 450] on span "Añadir" at bounding box center [925, 439] width 41 height 21
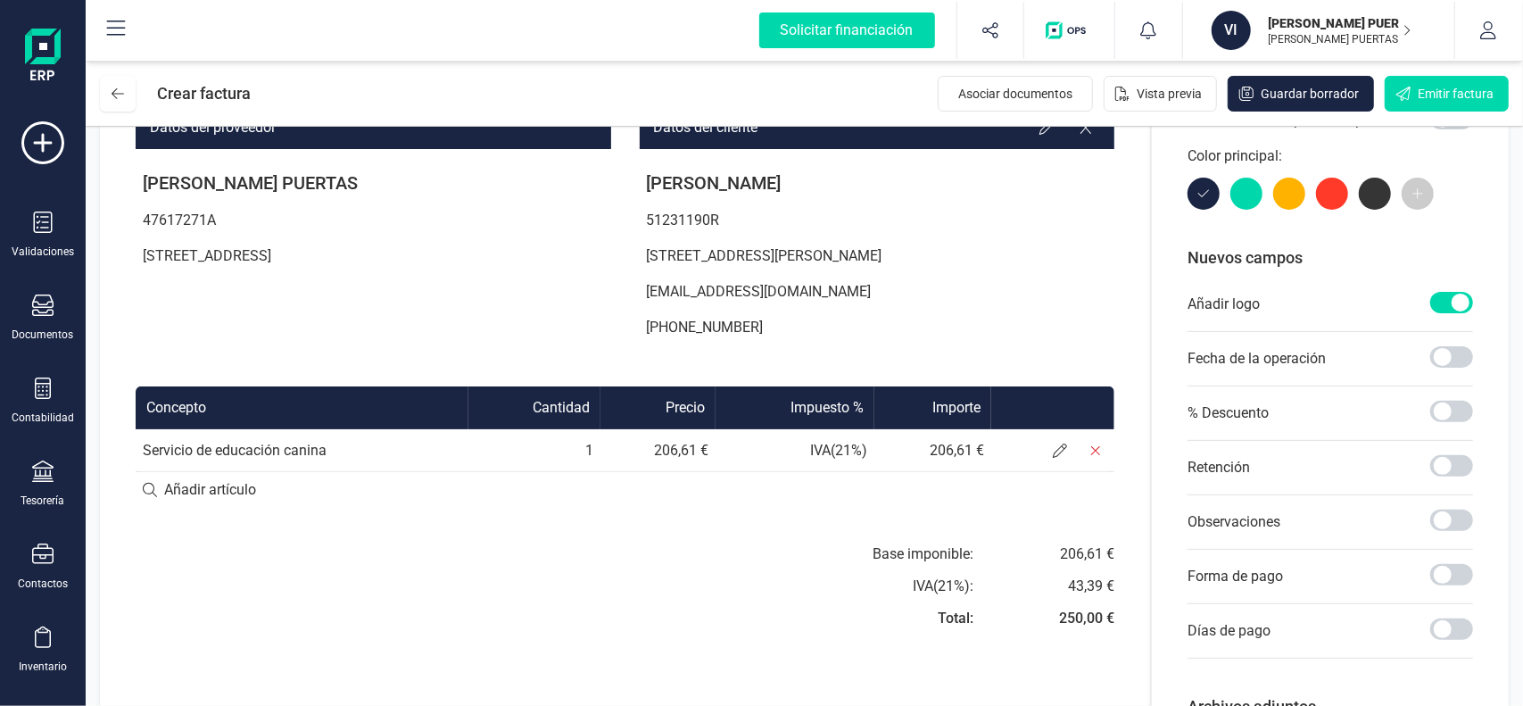
scroll to position [178, 0]
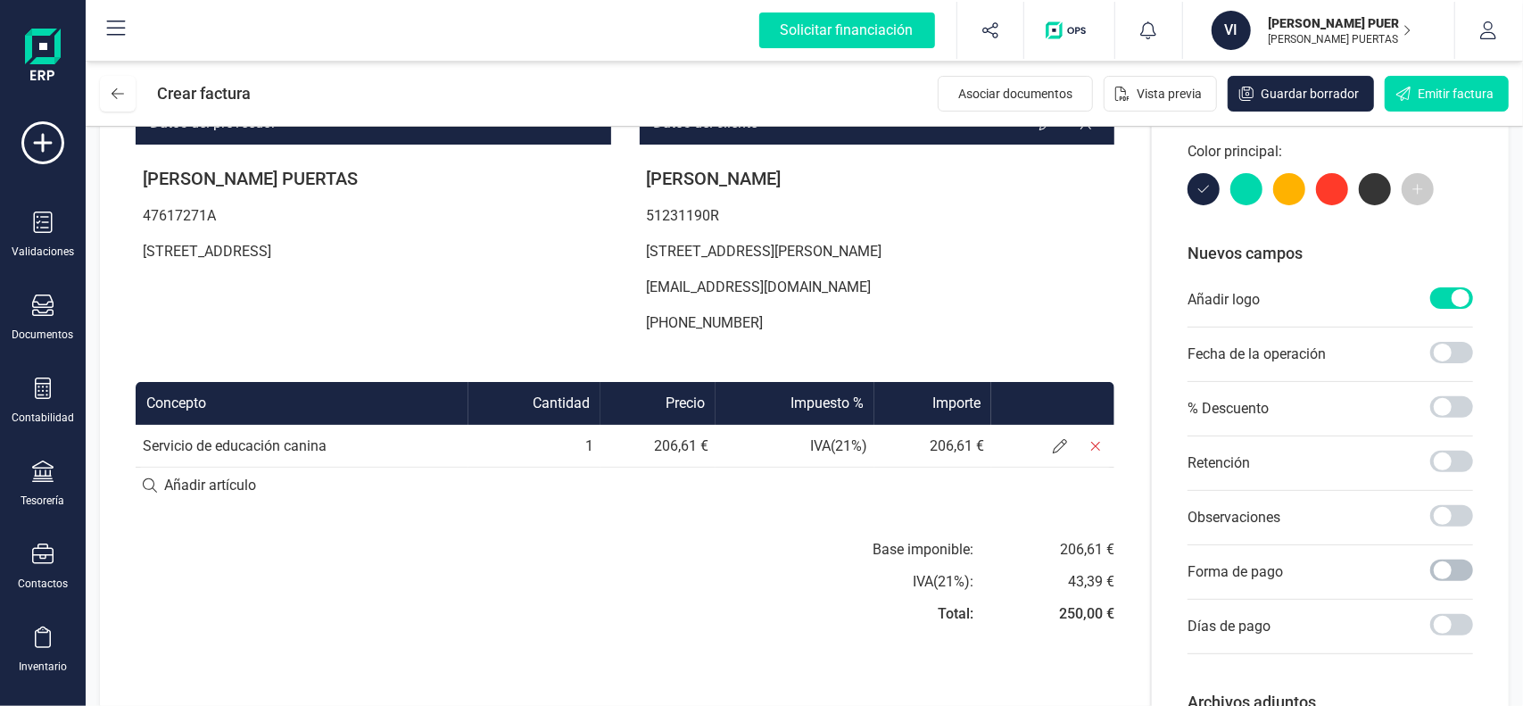
click at [1446, 569] on span at bounding box center [1451, 569] width 43 height 21
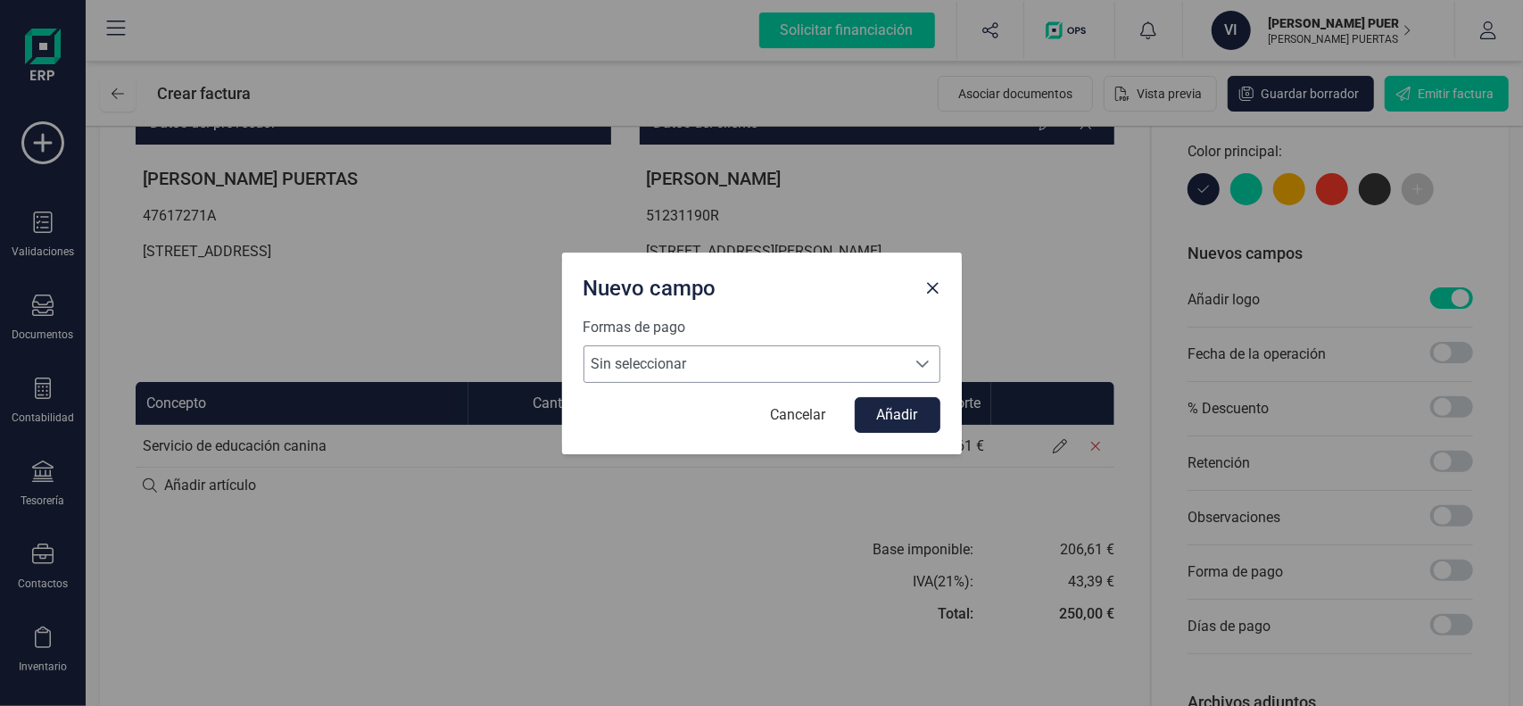
click at [864, 365] on span "Sin seleccionar" at bounding box center [744, 364] width 321 height 36
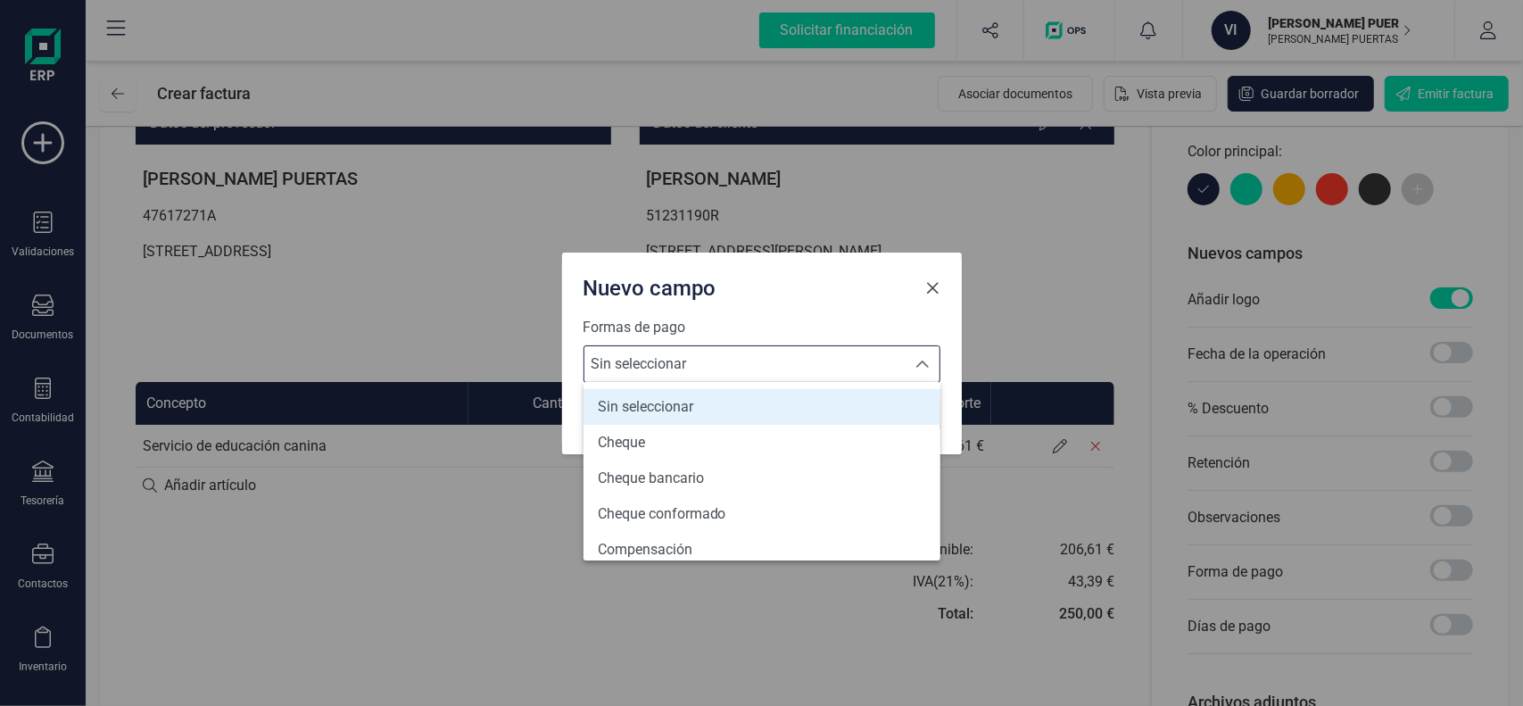
click at [931, 293] on span "Close" at bounding box center [933, 288] width 14 height 14
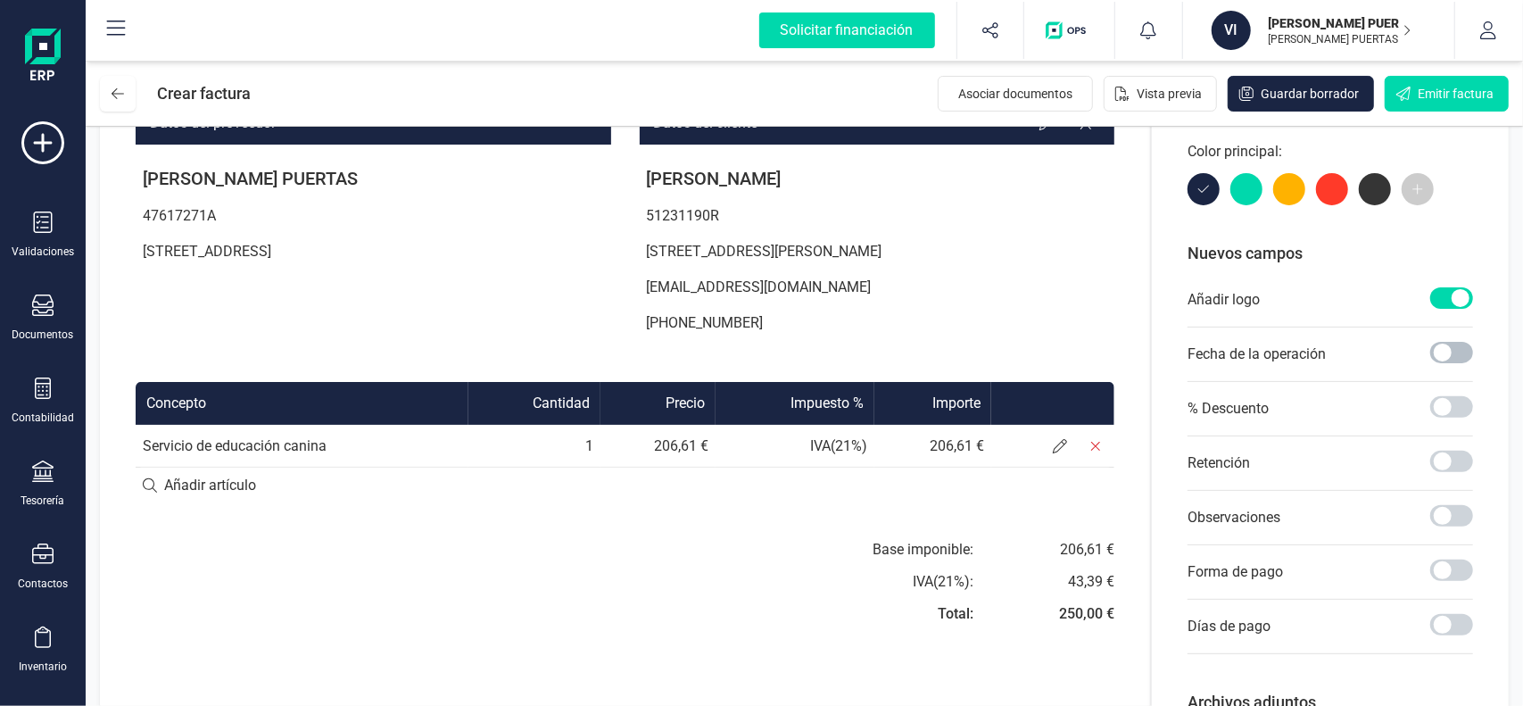
click at [1443, 351] on span at bounding box center [1451, 352] width 43 height 21
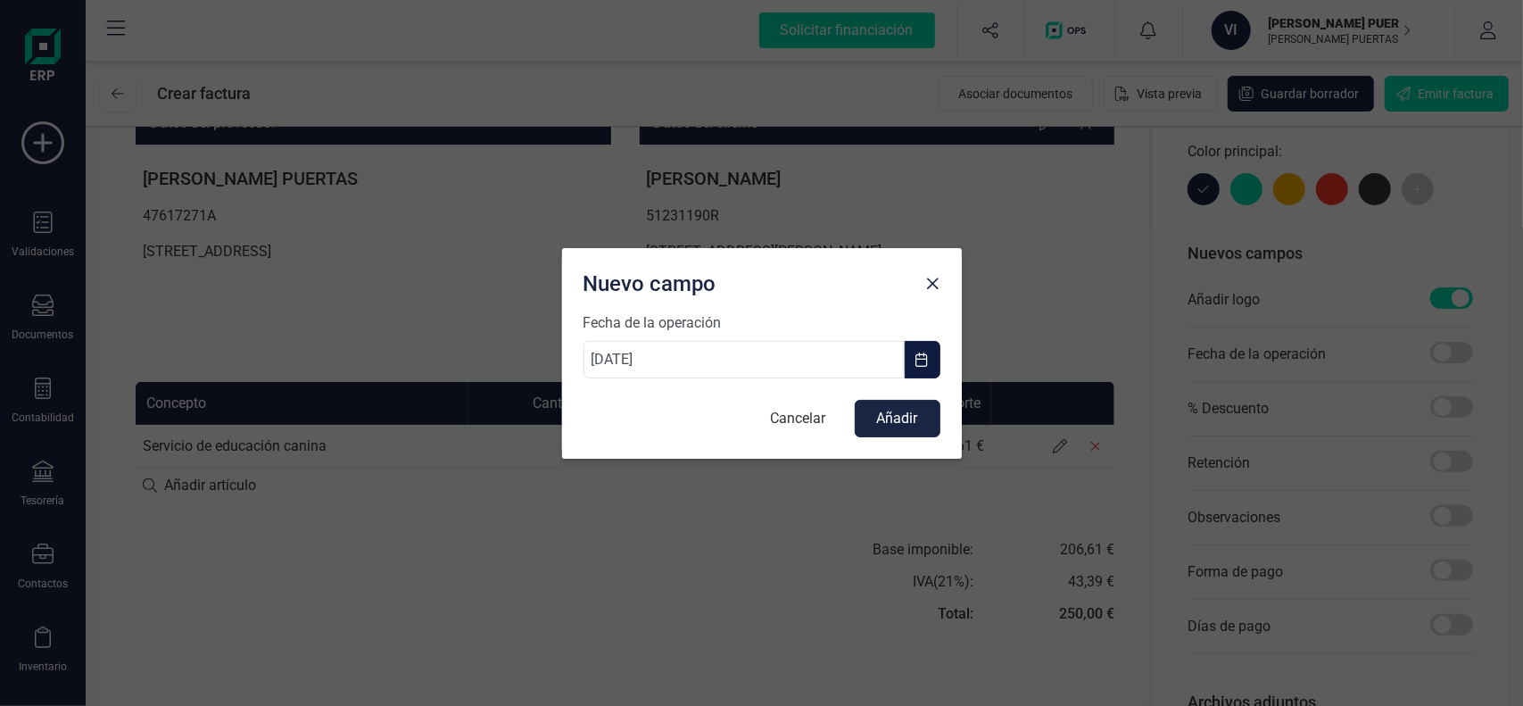
click at [934, 352] on button "button" at bounding box center [923, 359] width 36 height 37
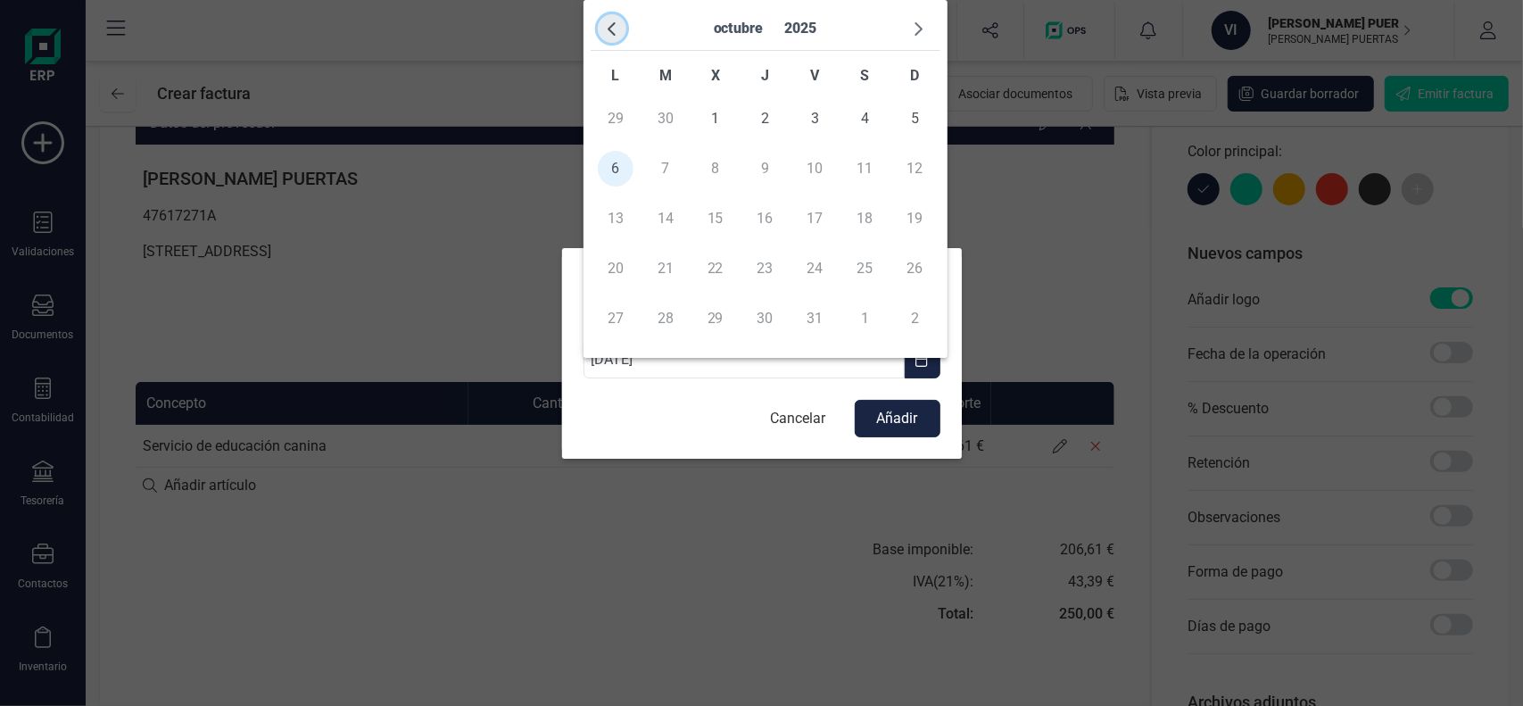
click at [611, 29] on span "button" at bounding box center [612, 28] width 14 height 14
click at [919, 217] on td "20" at bounding box center [915, 219] width 50 height 50
click at [915, 217] on td "20" at bounding box center [915, 219] width 50 height 50
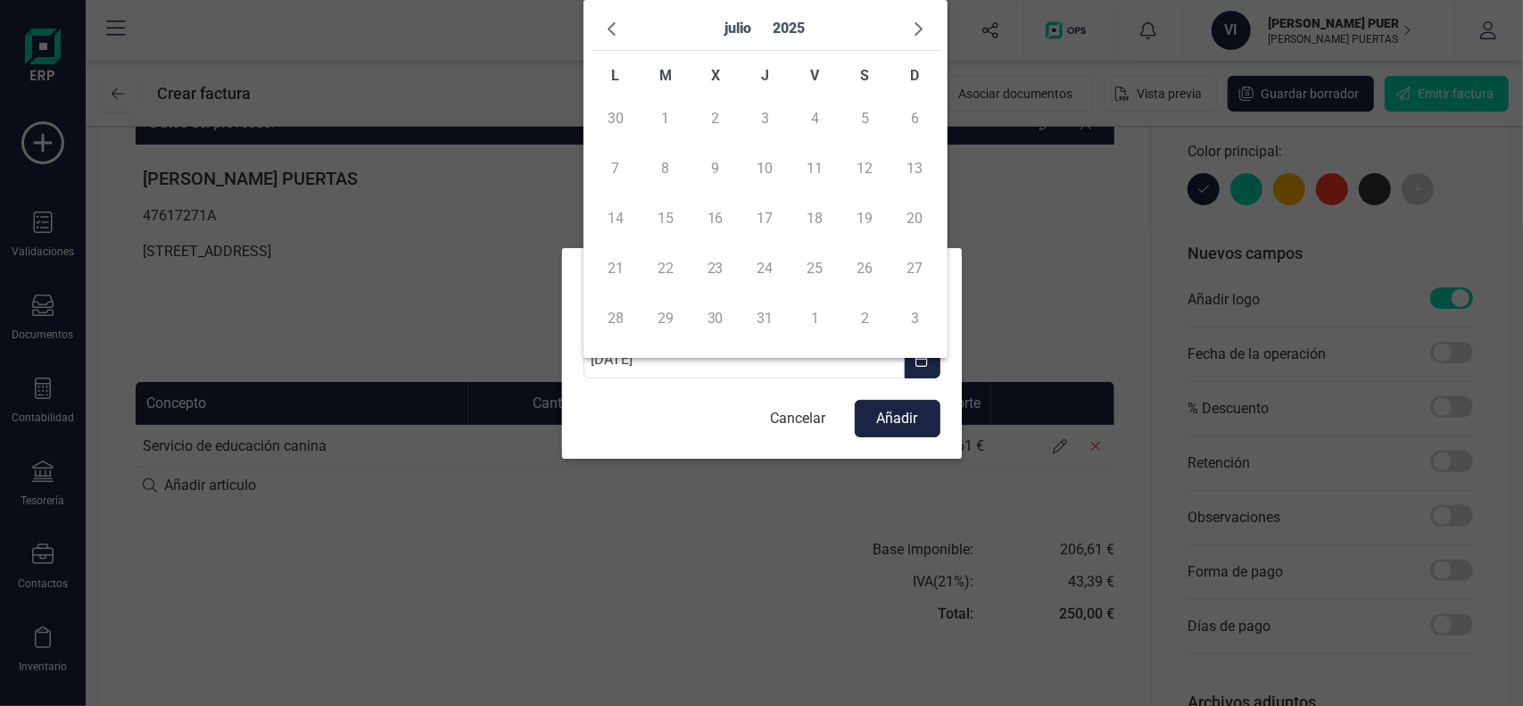
click at [915, 217] on td "20" at bounding box center [915, 219] width 50 height 50
click at [912, 213] on td "20" at bounding box center [915, 219] width 50 height 50
click at [913, 213] on td "20" at bounding box center [915, 219] width 50 height 50
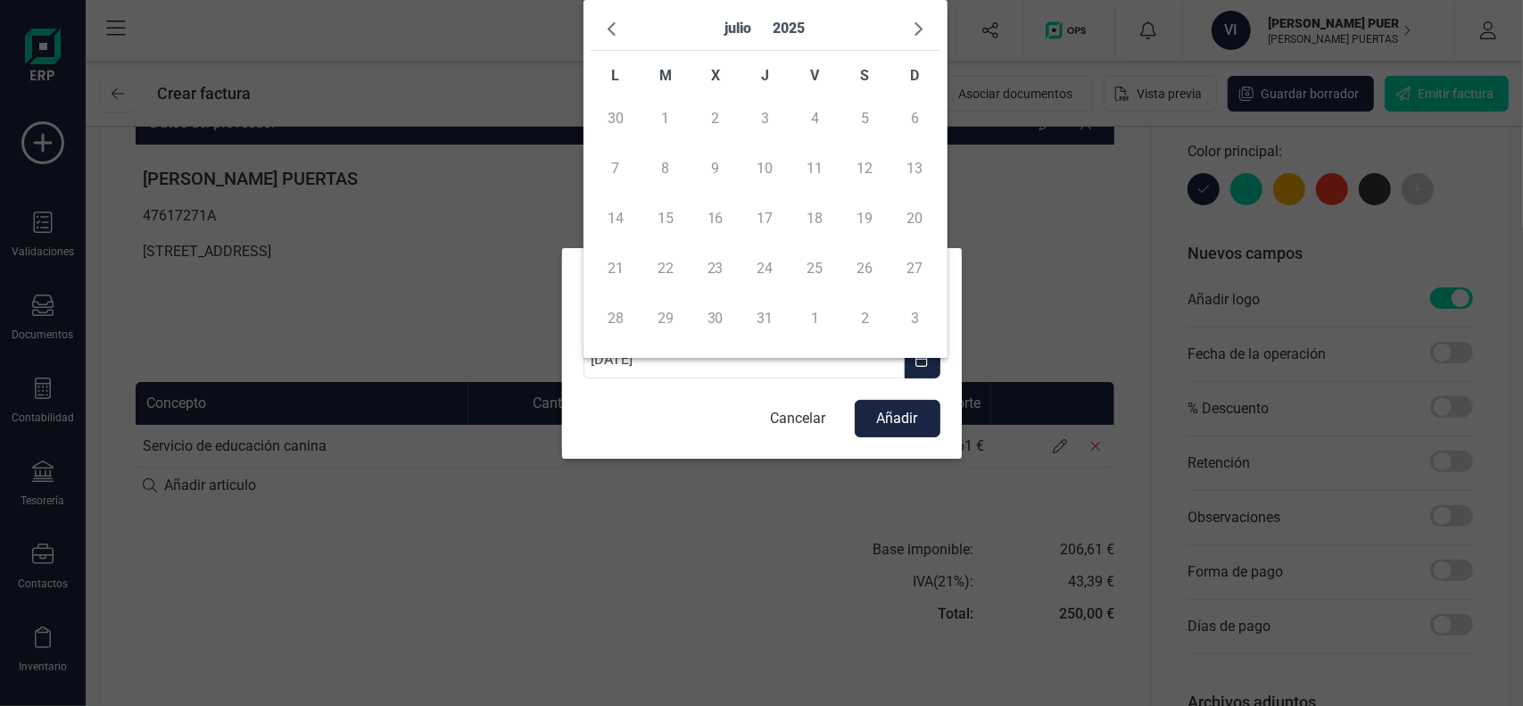
click at [913, 213] on td "20" at bounding box center [915, 219] width 50 height 50
click at [917, 224] on td "20" at bounding box center [915, 219] width 50 height 50
click at [716, 413] on div "Cancelar Añadir" at bounding box center [761, 418] width 357 height 37
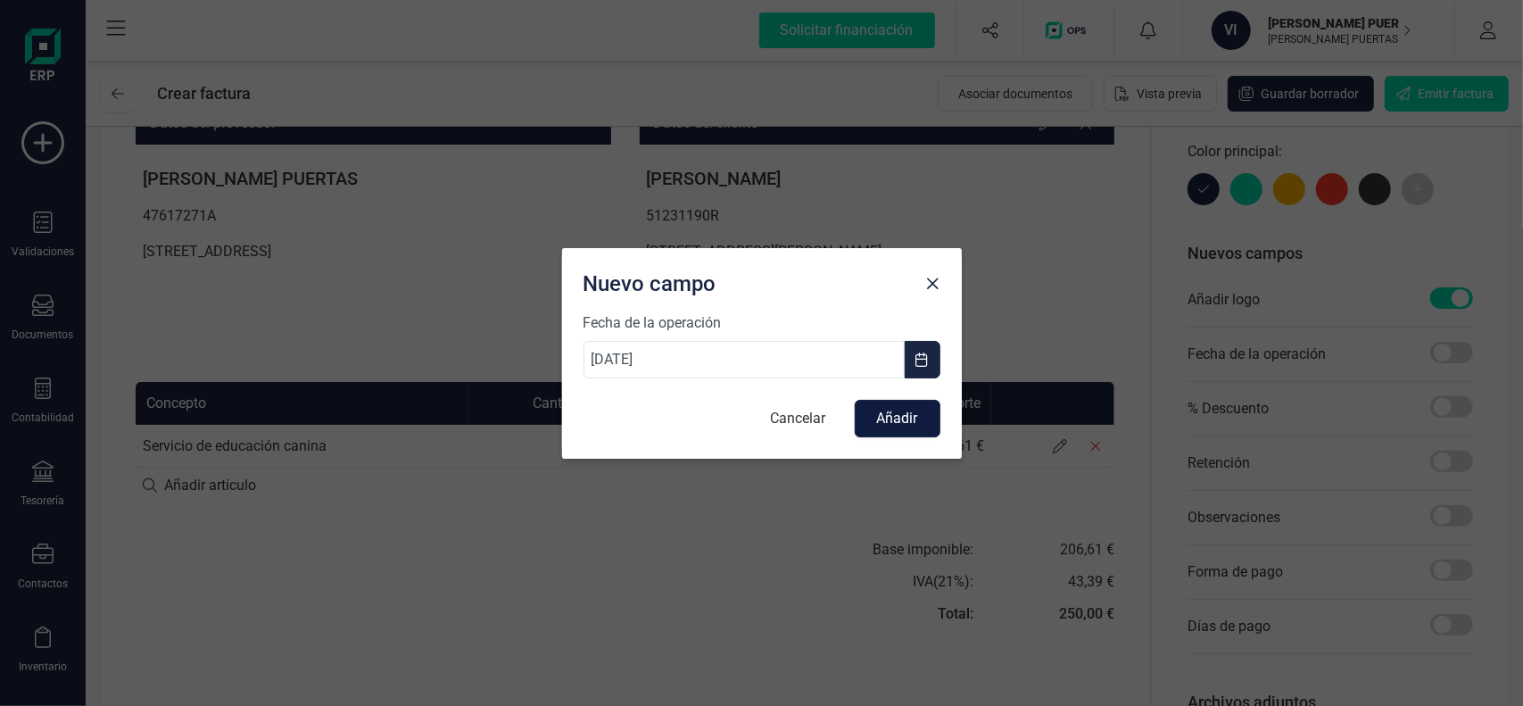
click at [889, 423] on button "Añadir" at bounding box center [898, 418] width 86 height 37
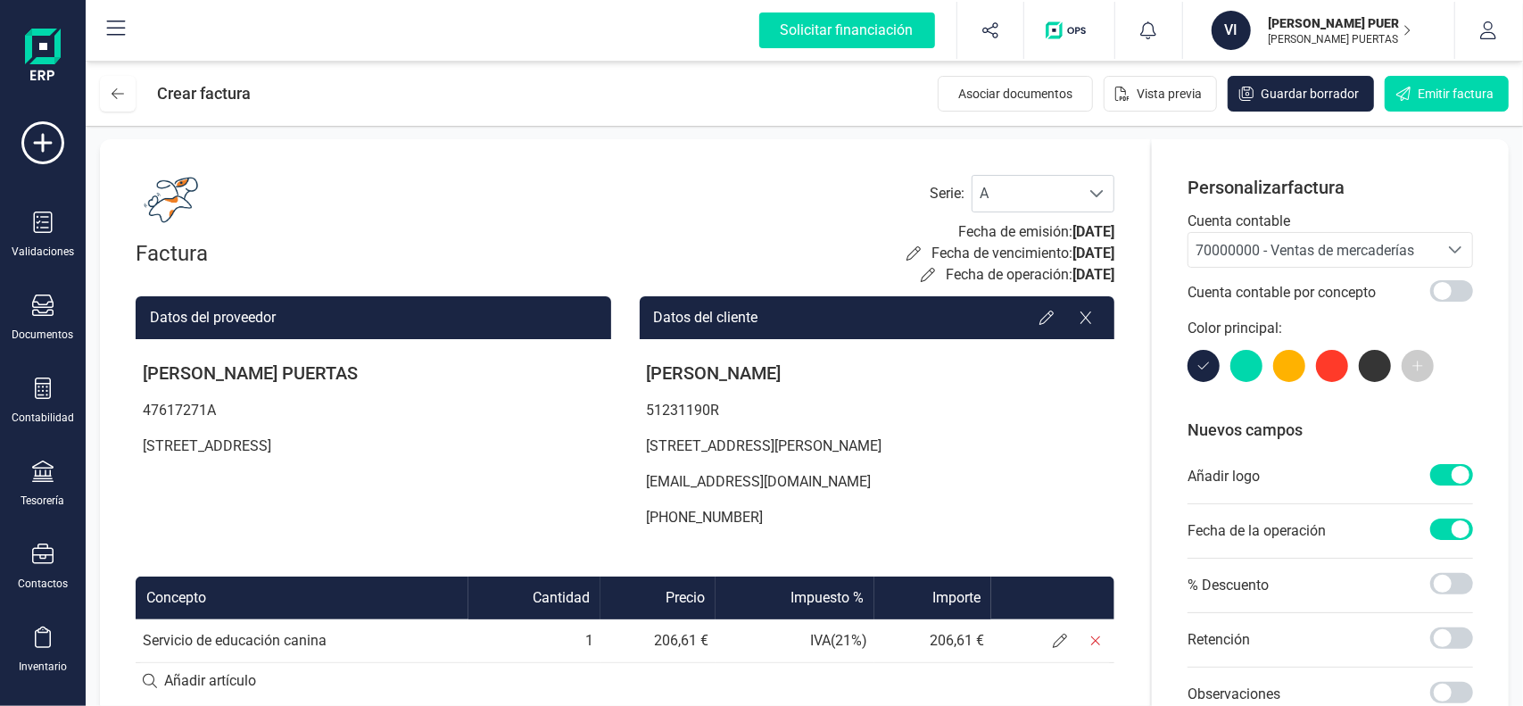
scroll to position [0, 0]
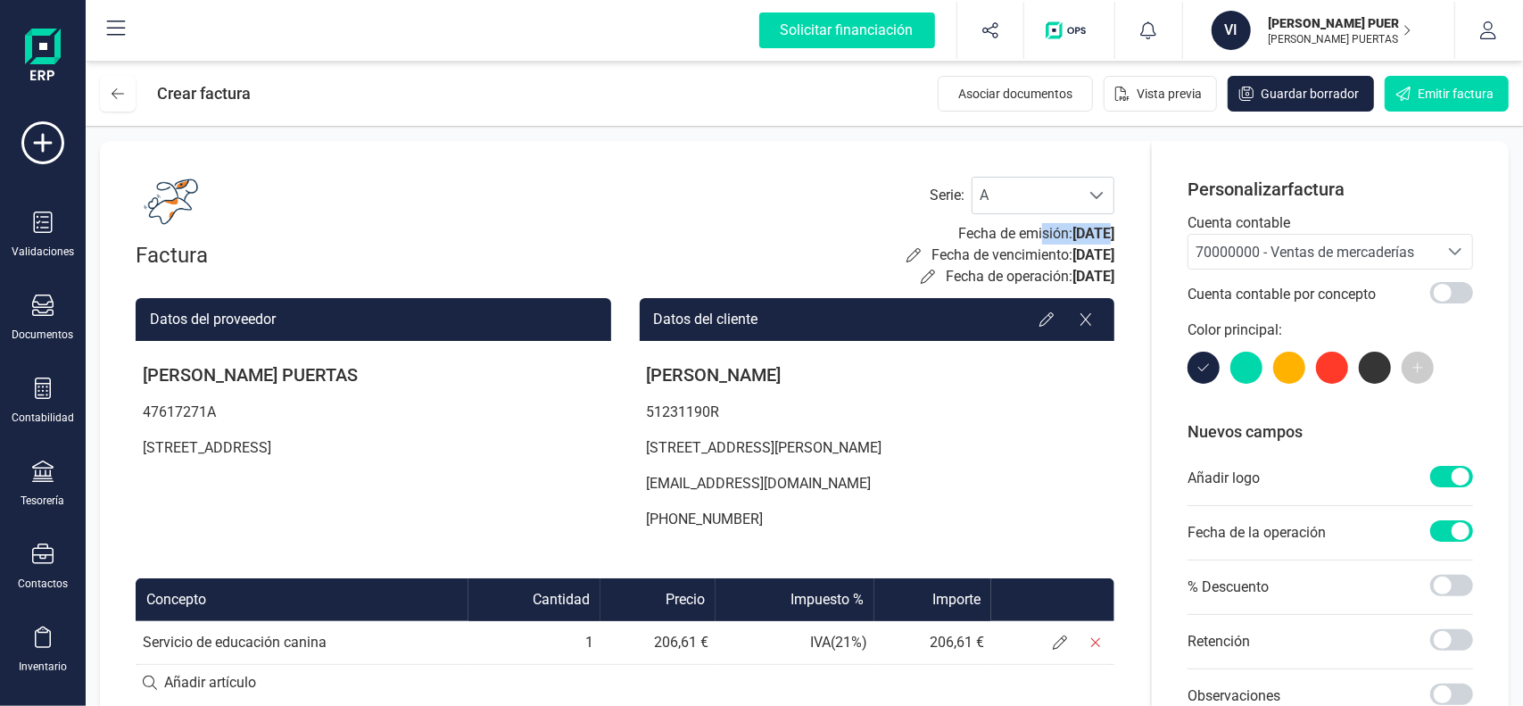
drag, startPoint x: 1003, startPoint y: 235, endPoint x: 1075, endPoint y: 229, distance: 72.5
click at [1075, 229] on p "Fecha de emisión: [DATE]" at bounding box center [1036, 233] width 156 height 21
click at [1075, 229] on span "[DATE]" at bounding box center [1093, 233] width 42 height 17
click at [865, 258] on div "Factura Serie : A A Fecha de emisión: [DATE] Fecha de vencimiento: [DATE] Fecha…" at bounding box center [625, 232] width 979 height 111
click at [906, 256] on icon at bounding box center [913, 255] width 14 height 14
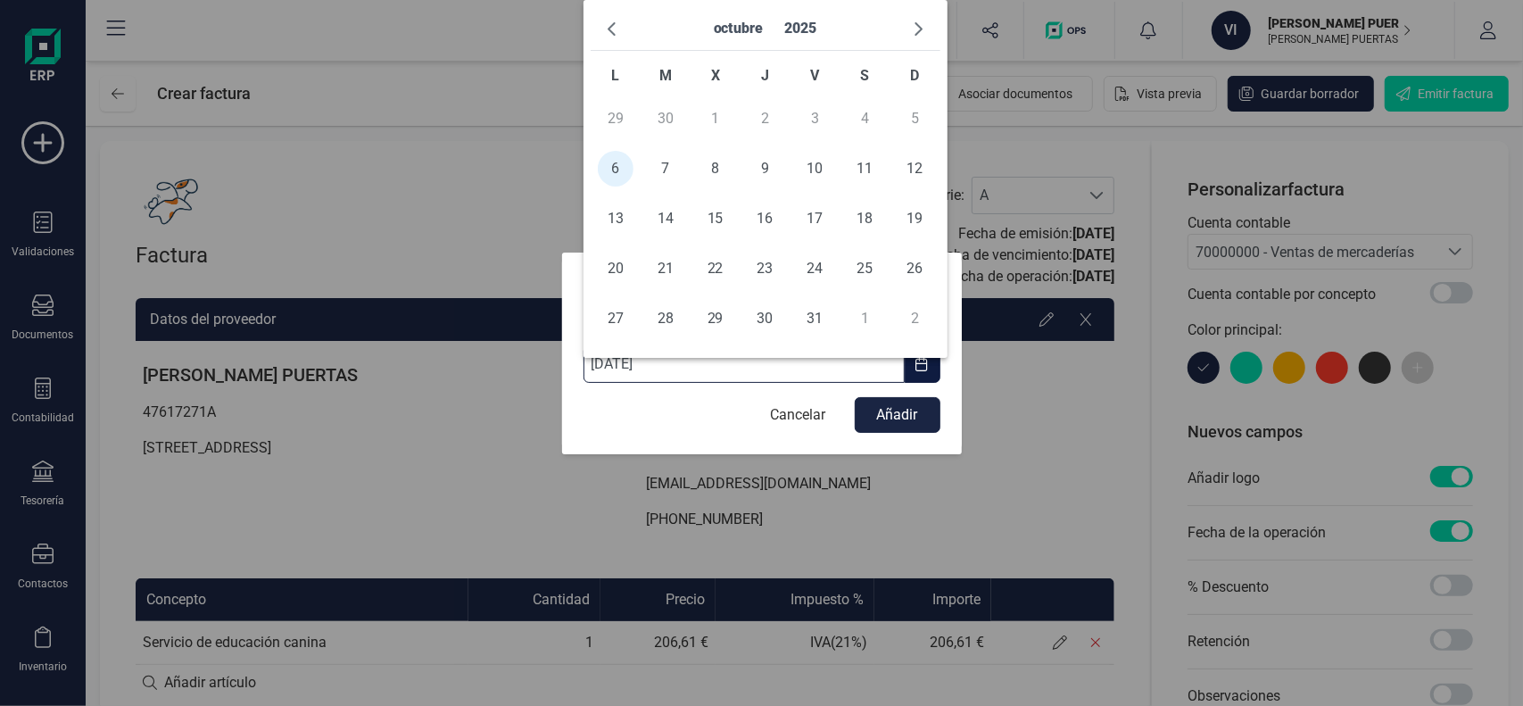
click at [824, 367] on input "[DATE]" at bounding box center [743, 363] width 321 height 37
click at [621, 36] on button "button" at bounding box center [612, 28] width 29 height 29
click at [914, 216] on td "20" at bounding box center [915, 219] width 50 height 50
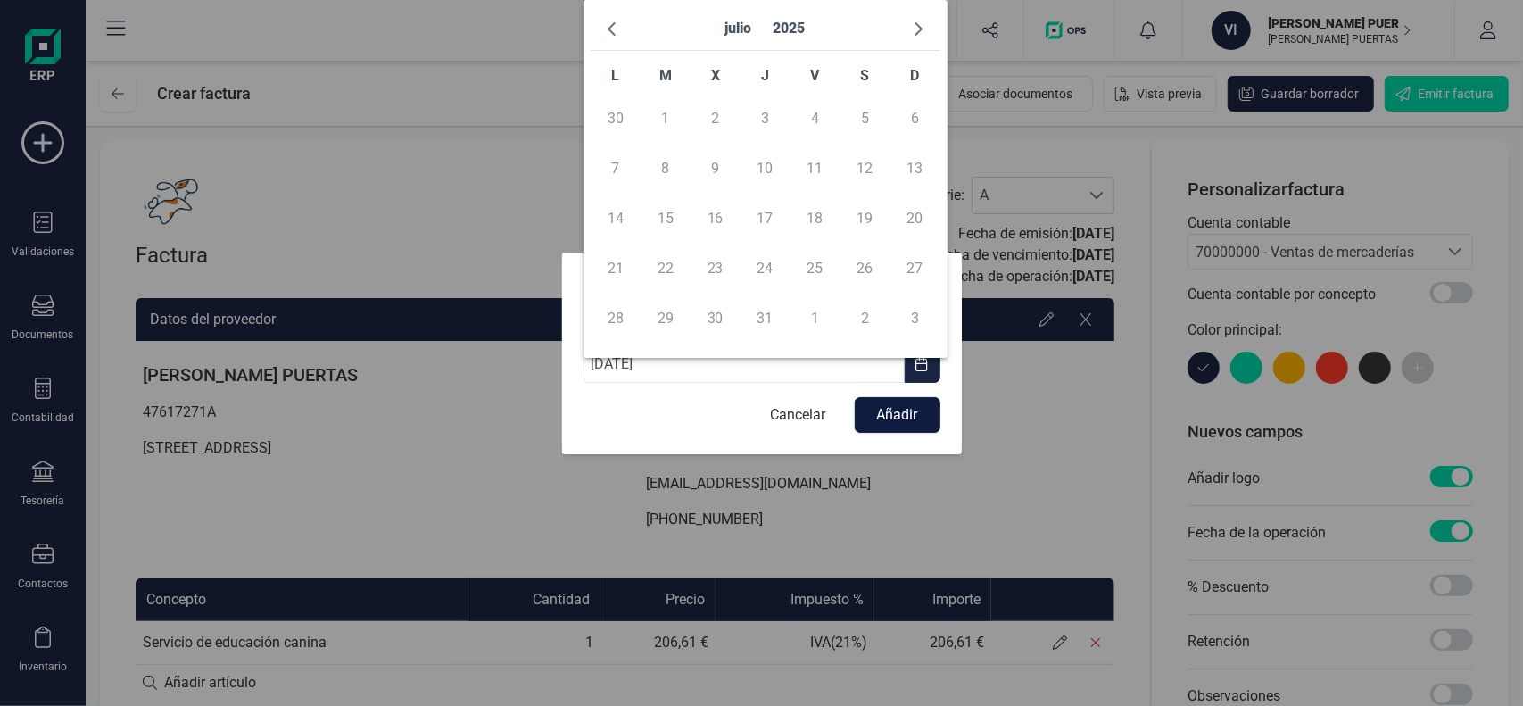
click at [890, 420] on button "Añadir" at bounding box center [898, 415] width 86 height 36
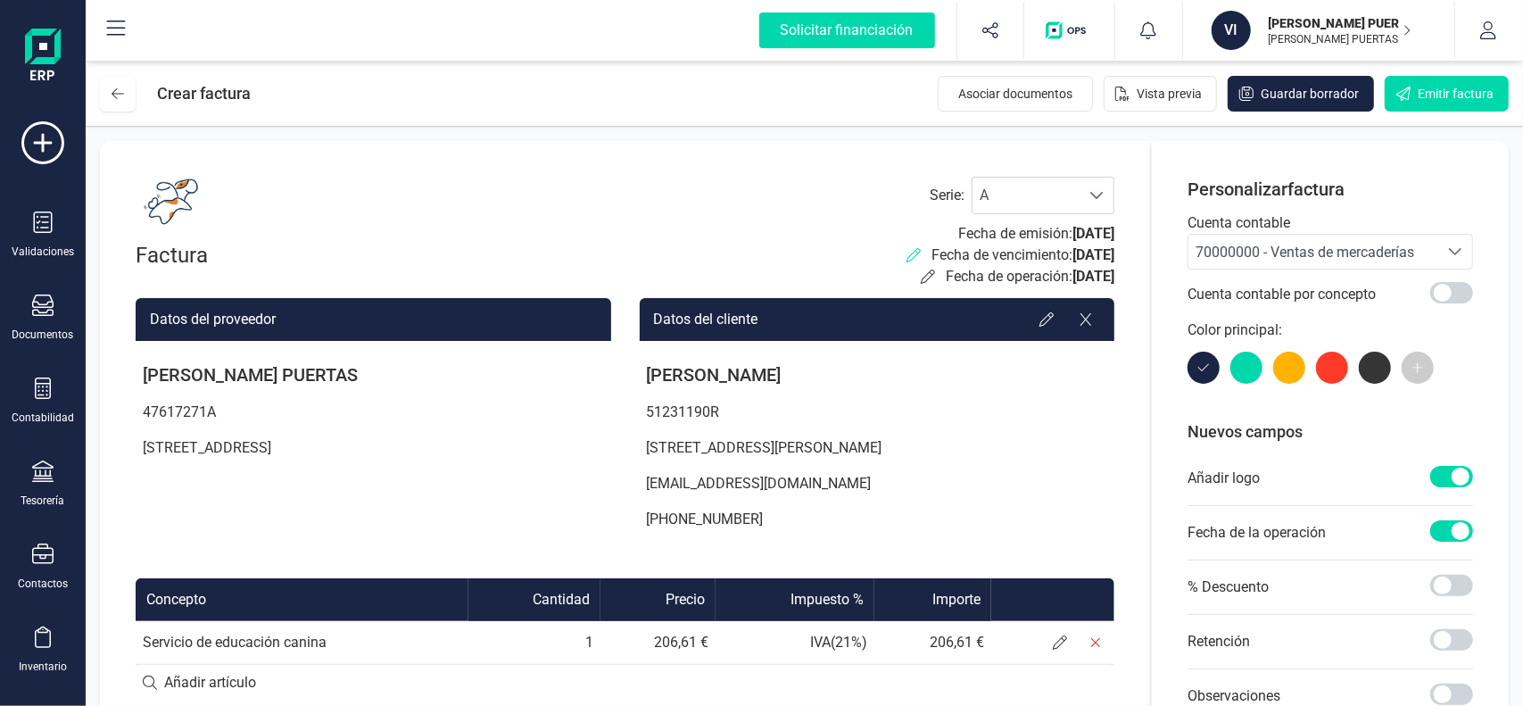
click at [906, 251] on icon at bounding box center [913, 255] width 14 height 14
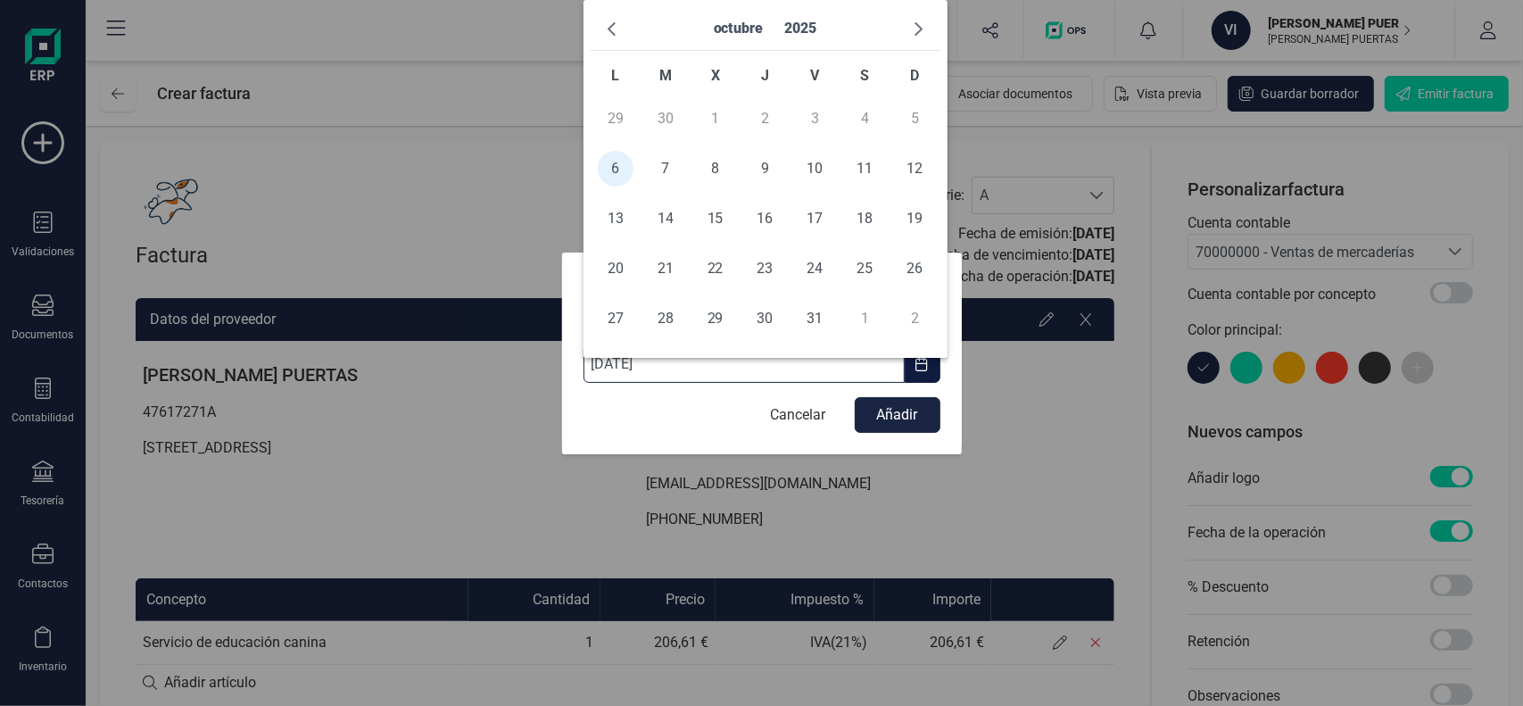
click at [627, 367] on input "[DATE]" at bounding box center [743, 363] width 321 height 37
type input "[DATE]"
click at [929, 377] on button "button" at bounding box center [923, 363] width 36 height 37
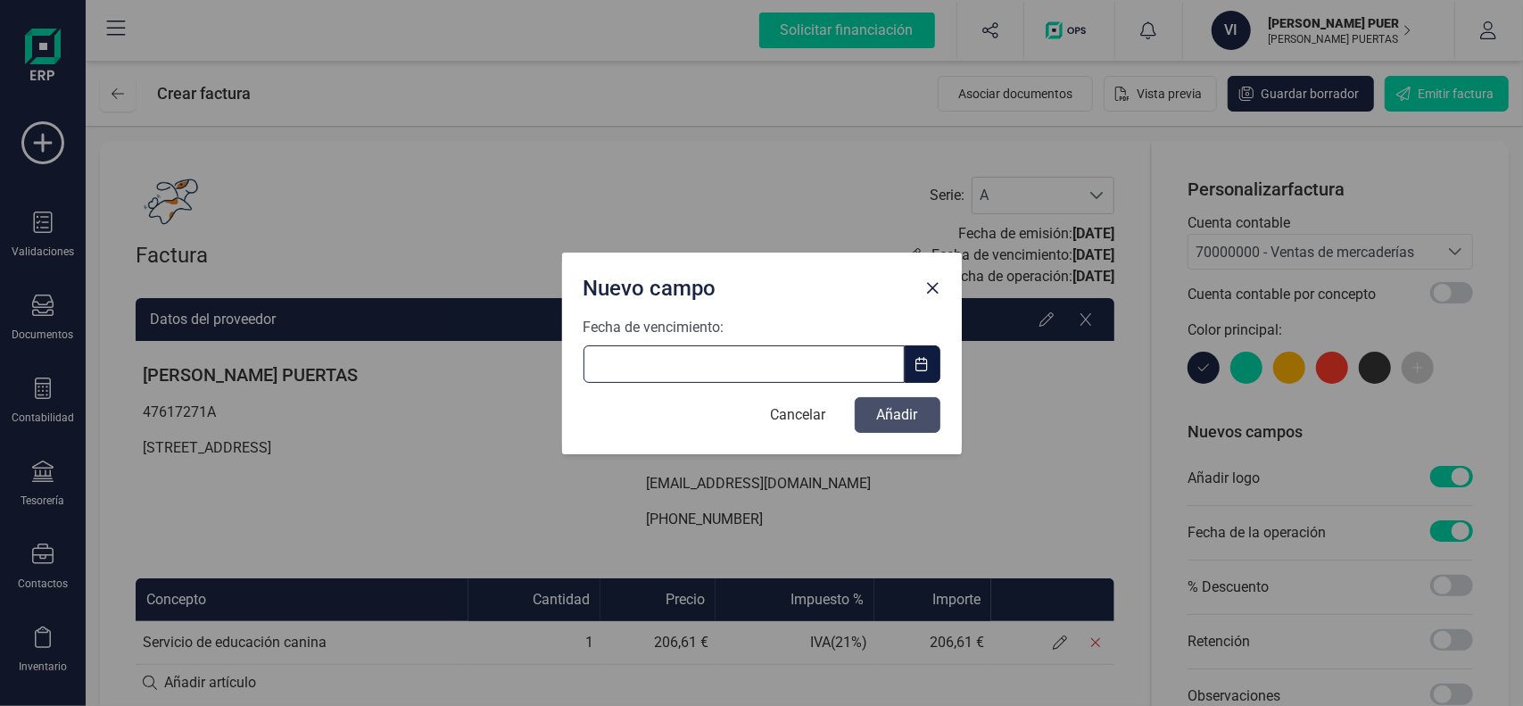
type input "__/__/____"
click at [665, 361] on input "__/__/____" at bounding box center [743, 363] width 321 height 37
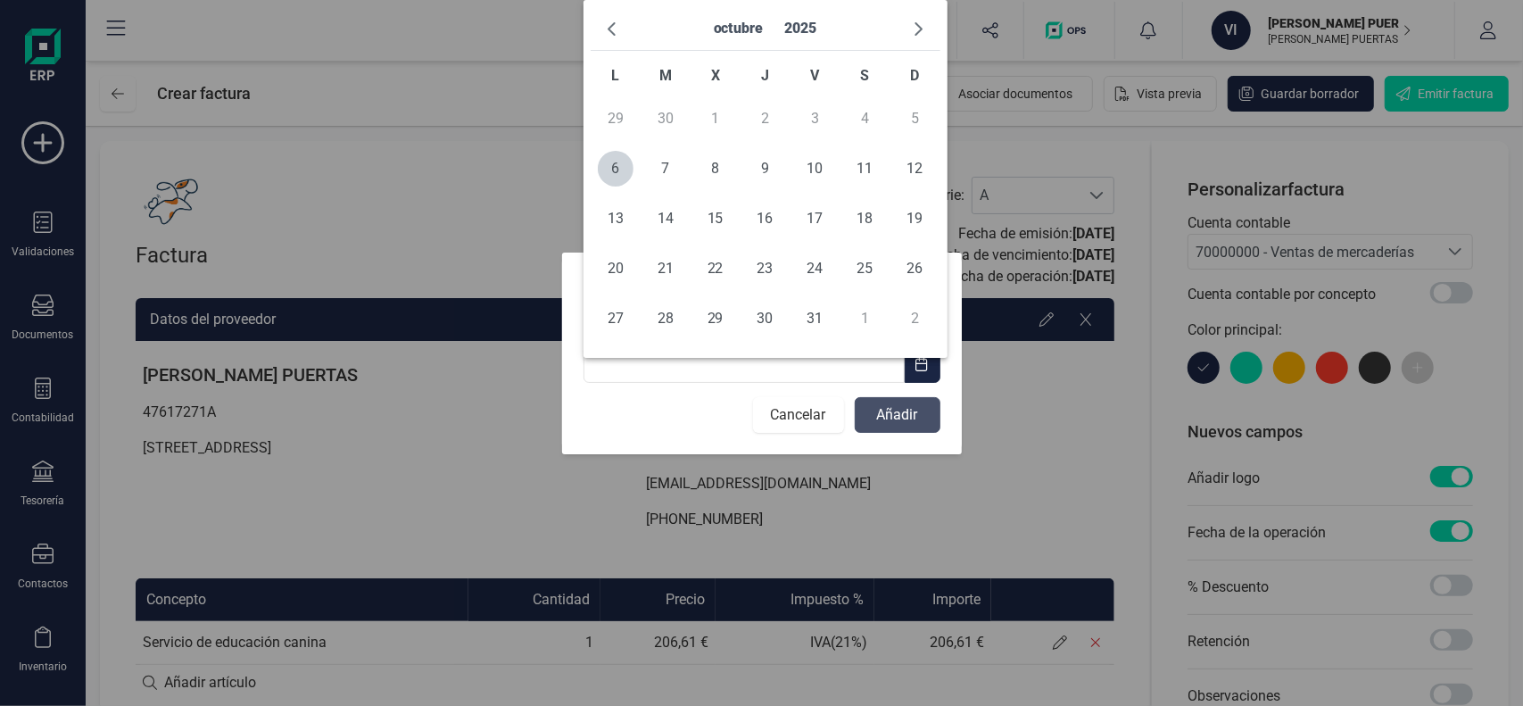
click at [781, 424] on button "Cancelar" at bounding box center [798, 415] width 91 height 36
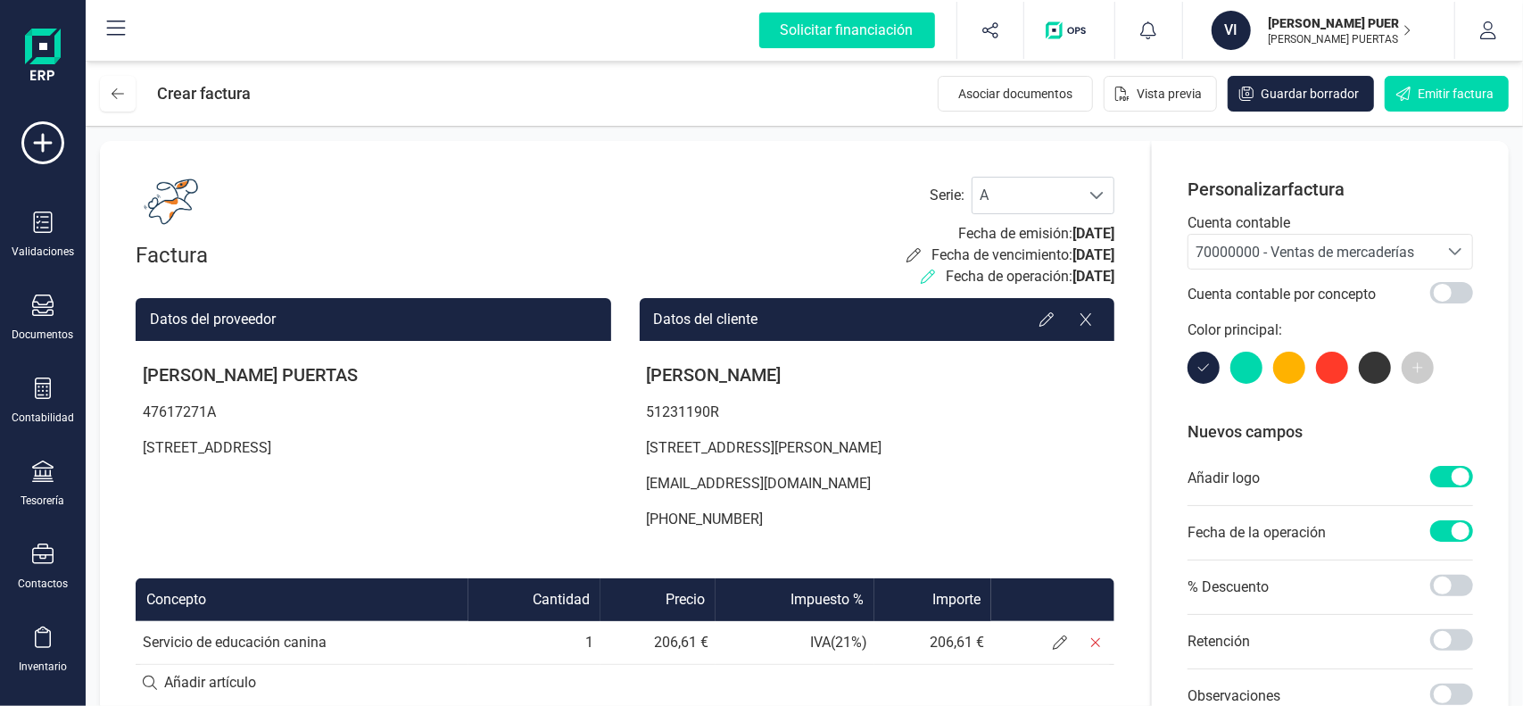
click at [921, 279] on icon at bounding box center [928, 276] width 14 height 14
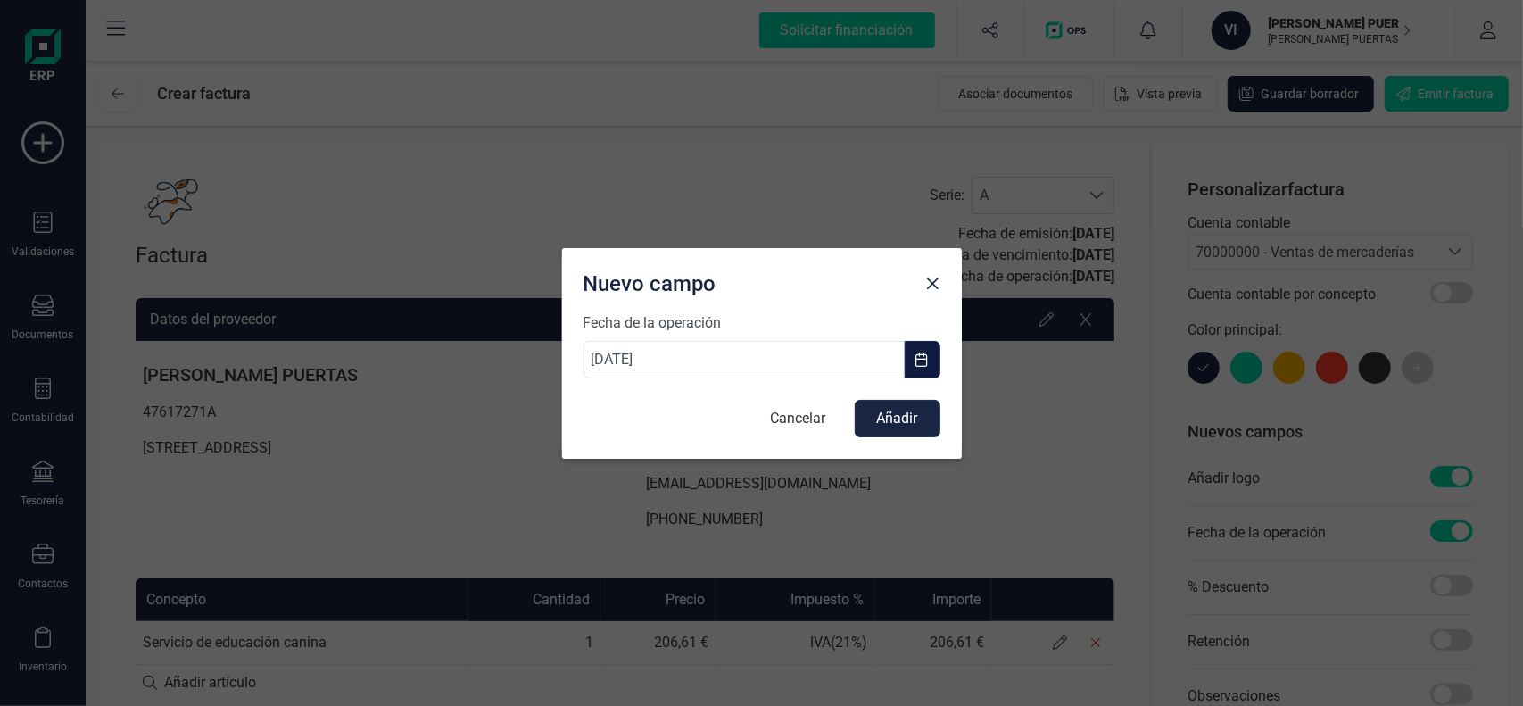
click at [919, 370] on button "button" at bounding box center [923, 359] width 36 height 37
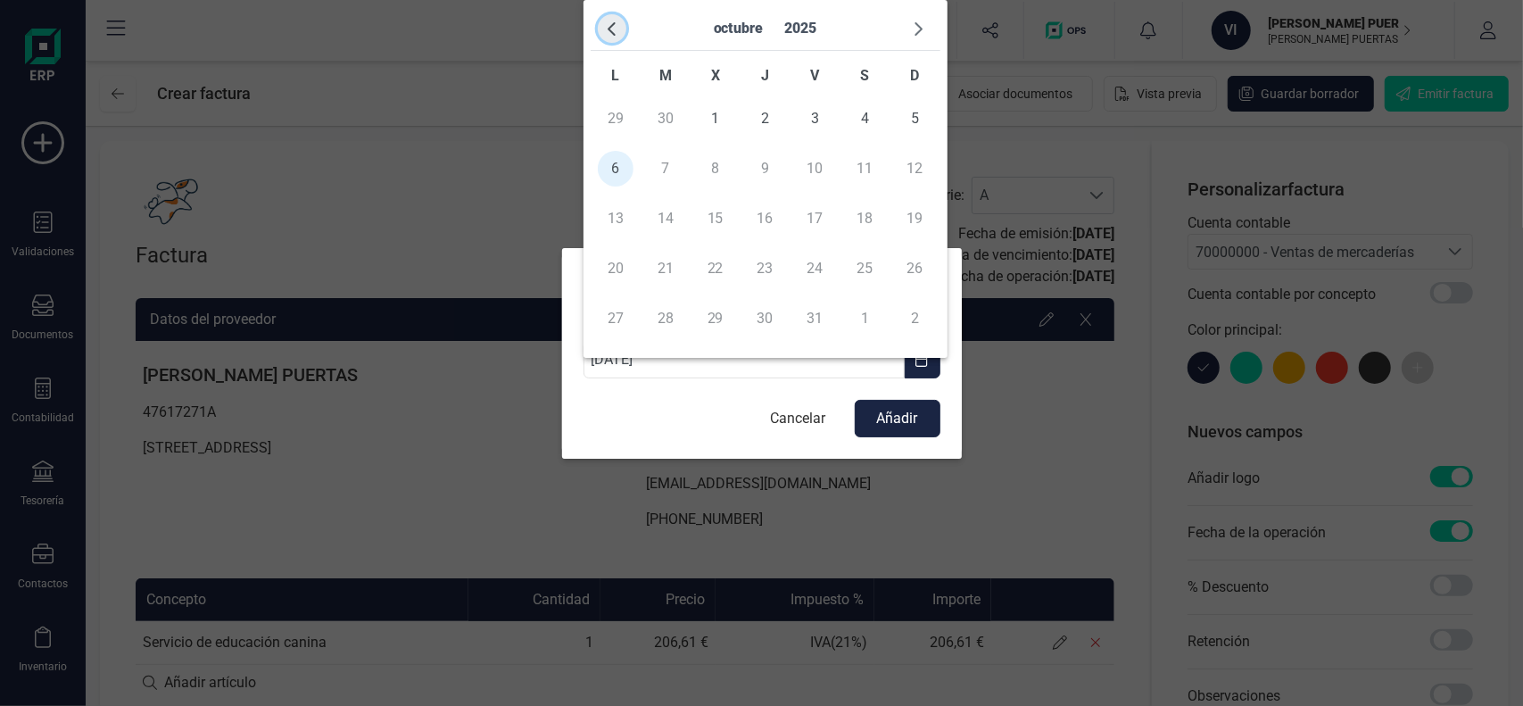
click at [619, 25] on button "button" at bounding box center [612, 28] width 29 height 29
click at [912, 31] on span "button" at bounding box center [919, 28] width 14 height 14
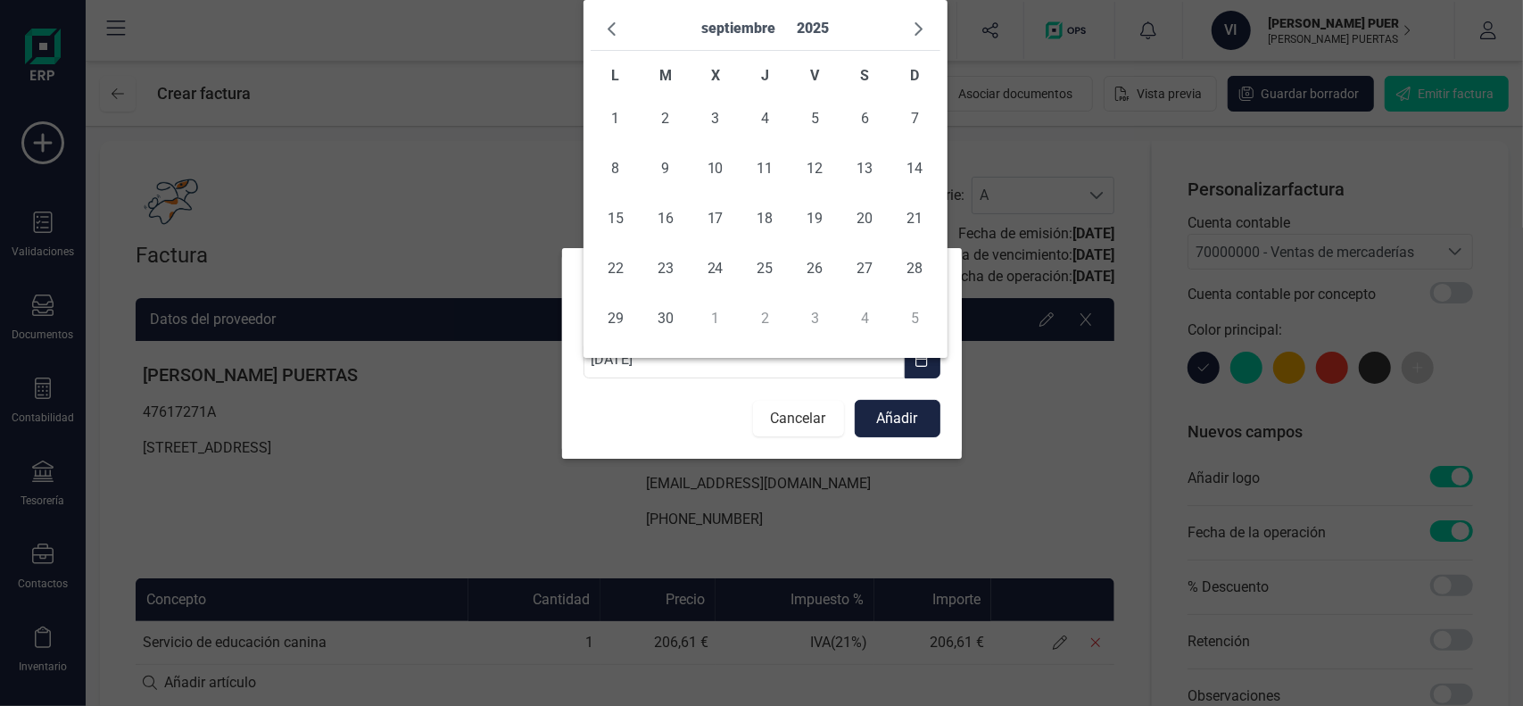
click at [819, 418] on button "Cancelar" at bounding box center [798, 419] width 91 height 36
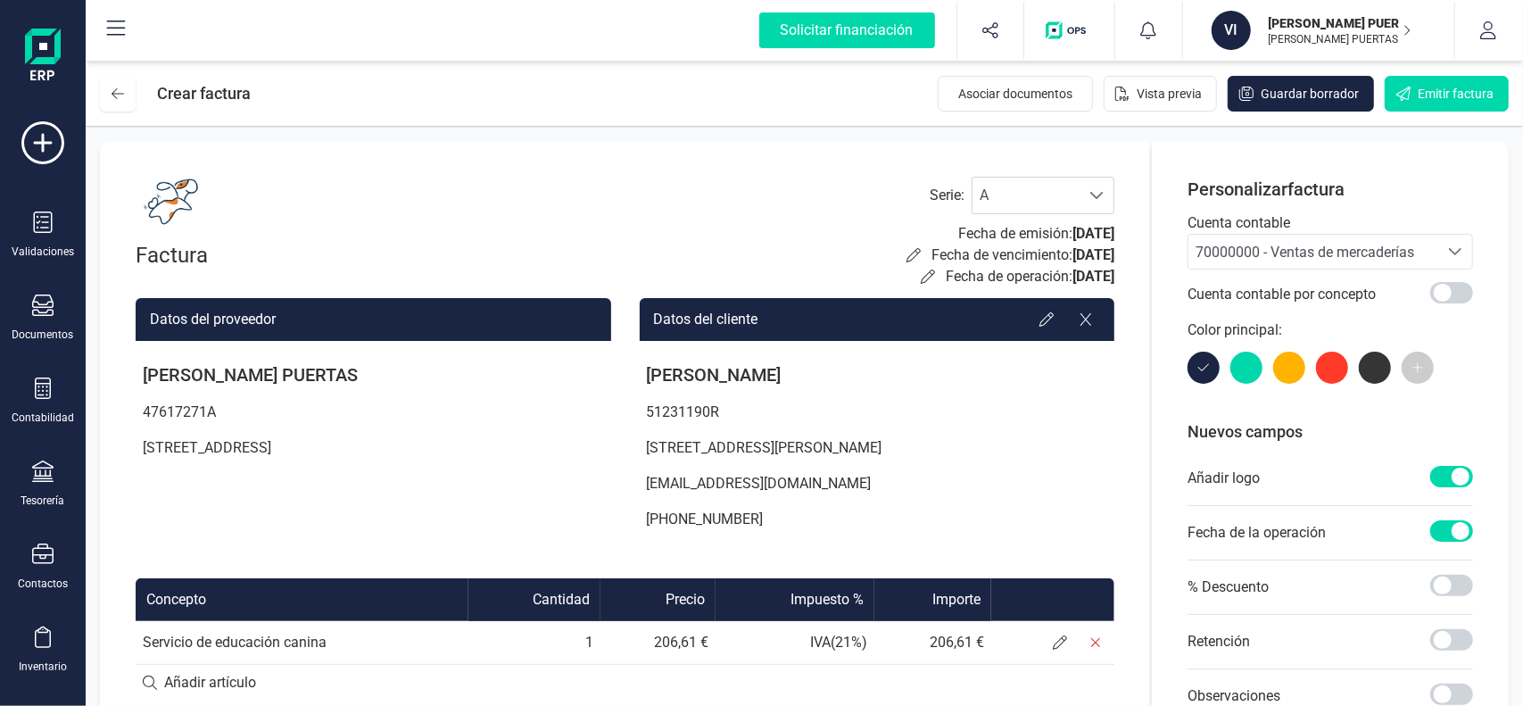
click at [41, 50] on img at bounding box center [43, 57] width 36 height 57
